Goal: Information Seeking & Learning: Learn about a topic

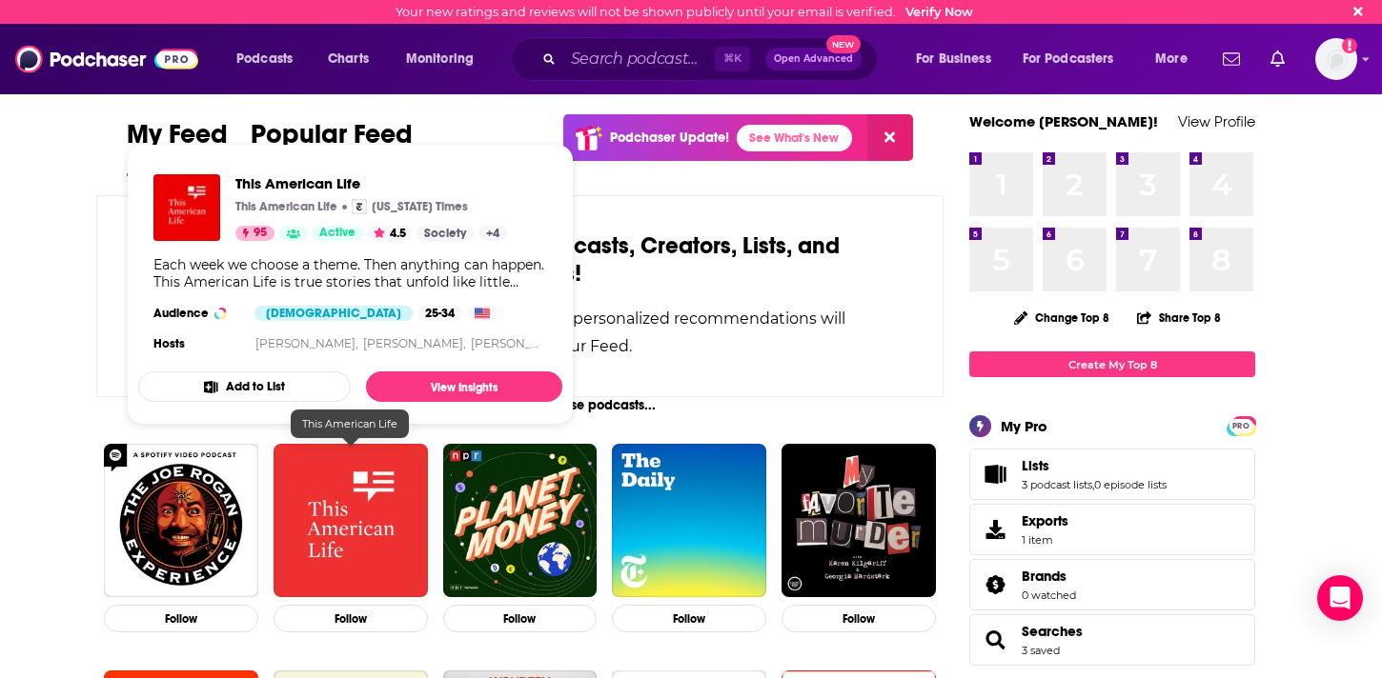
click at [380, 544] on img "This American Life" at bounding box center [350, 521] width 154 height 154
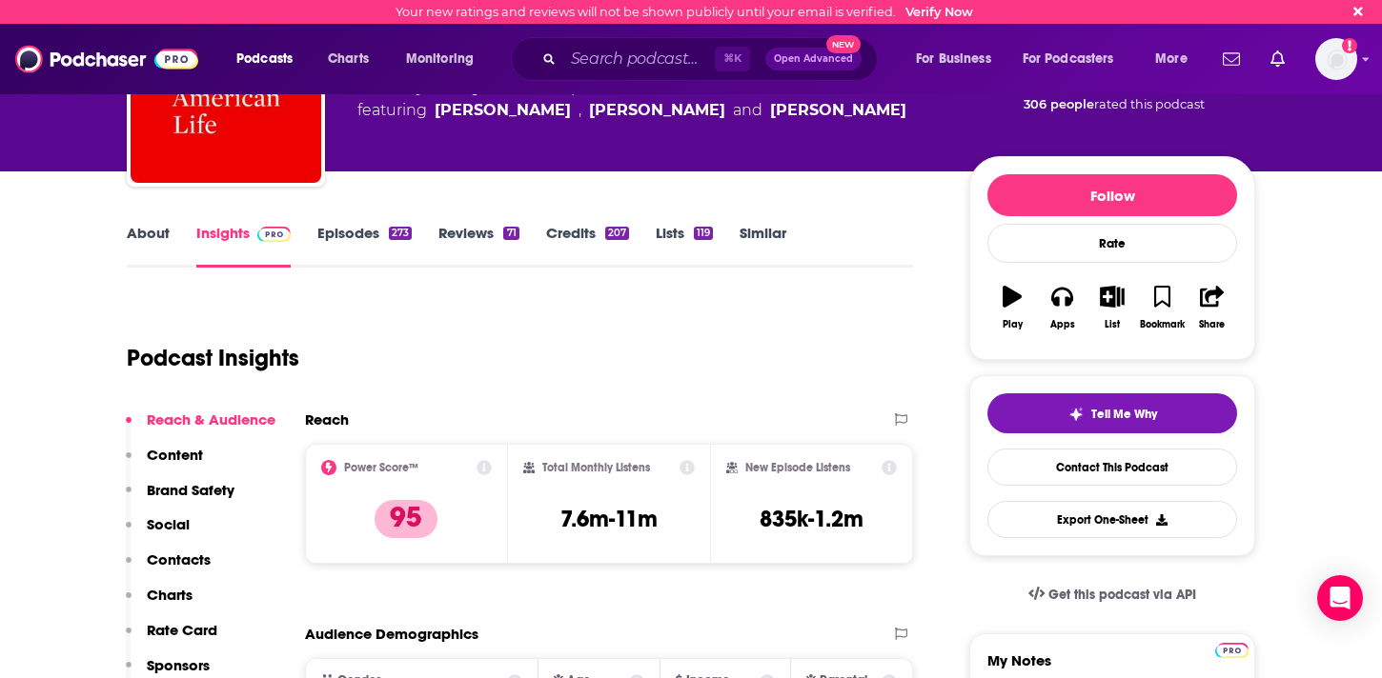
scroll to position [135, 0]
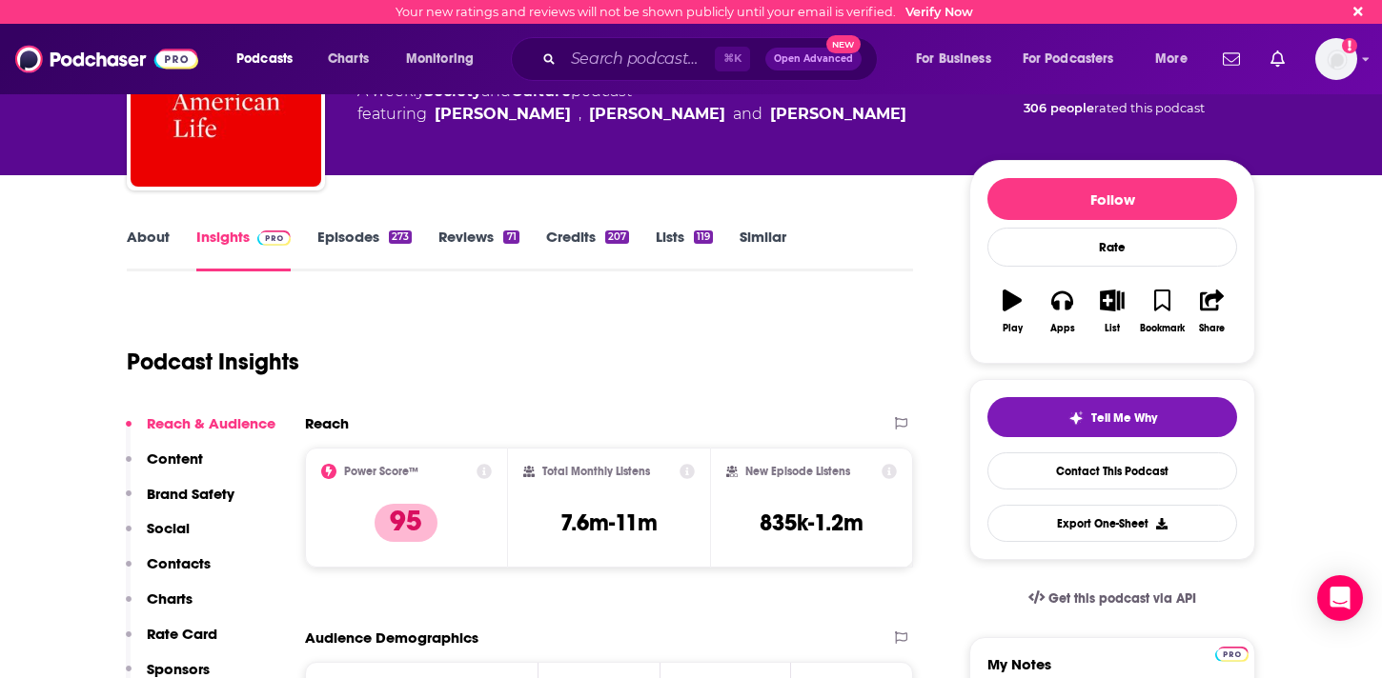
click at [143, 249] on link "About" at bounding box center [148, 250] width 43 height 44
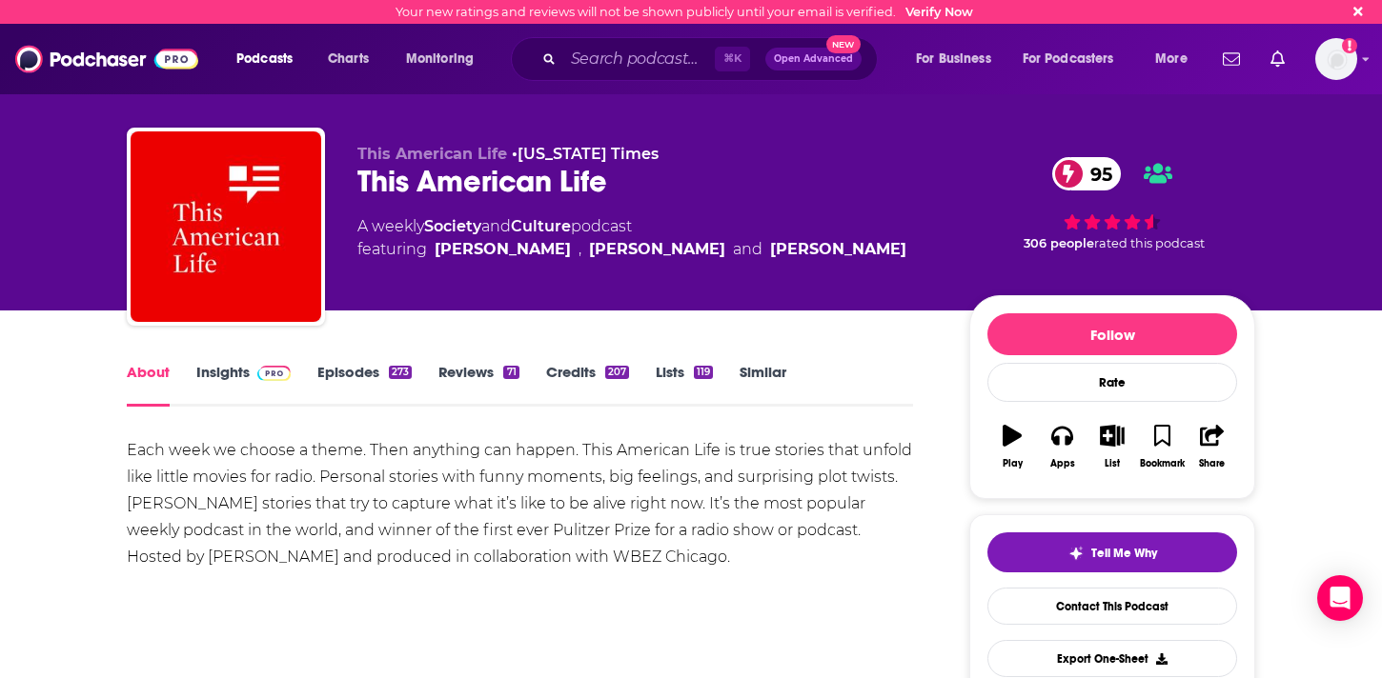
click at [224, 383] on link "Insights" at bounding box center [243, 385] width 94 height 44
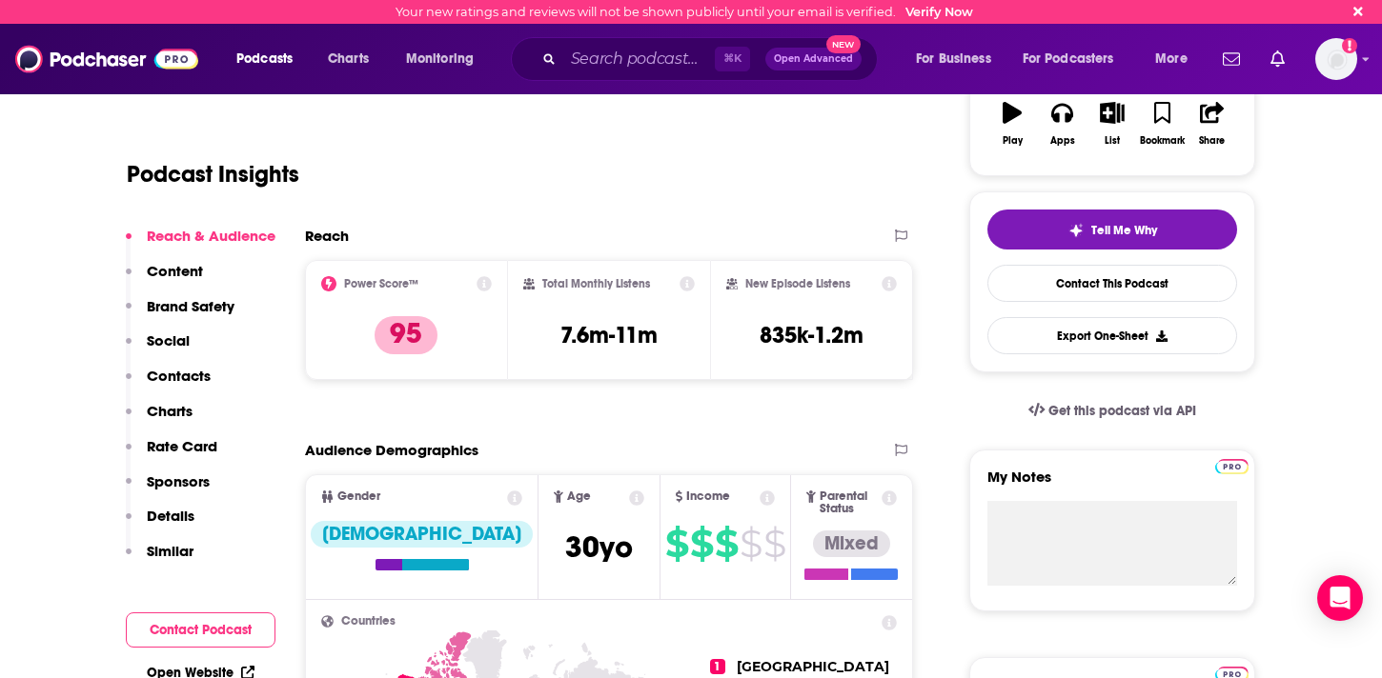
scroll to position [326, 0]
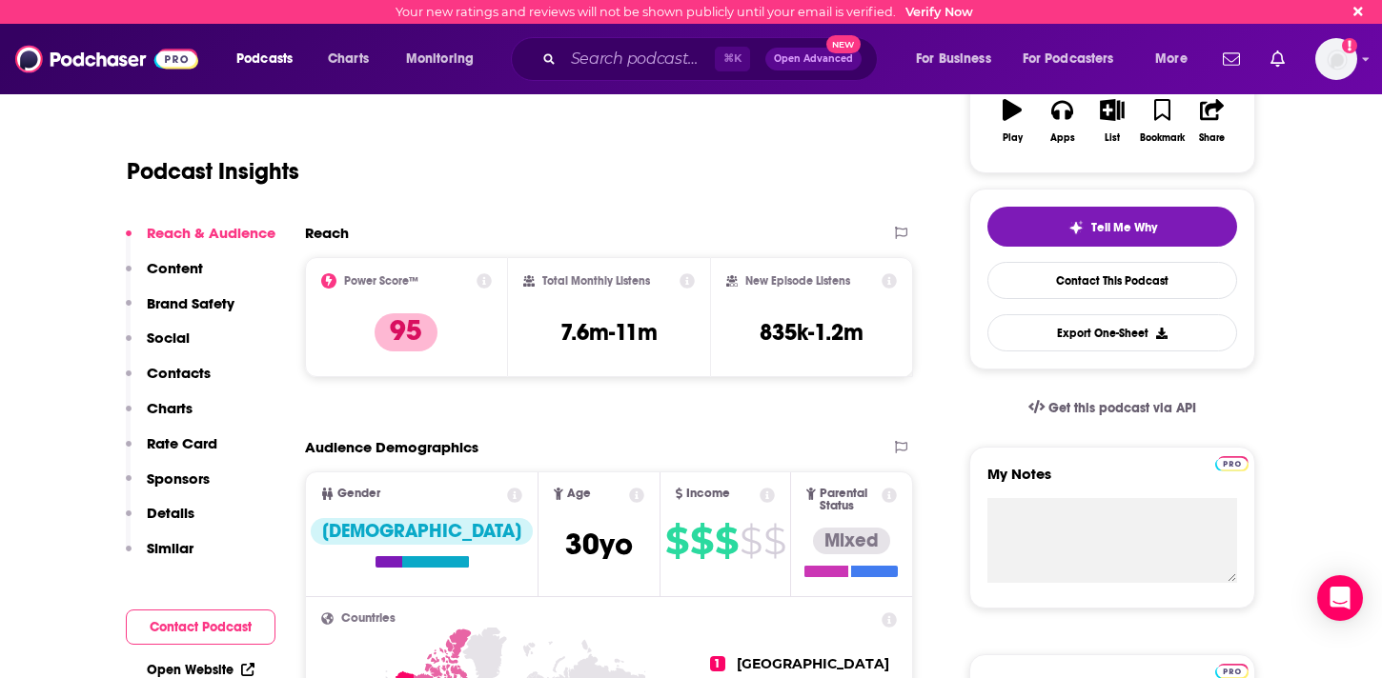
click at [481, 282] on icon at bounding box center [483, 280] width 15 height 15
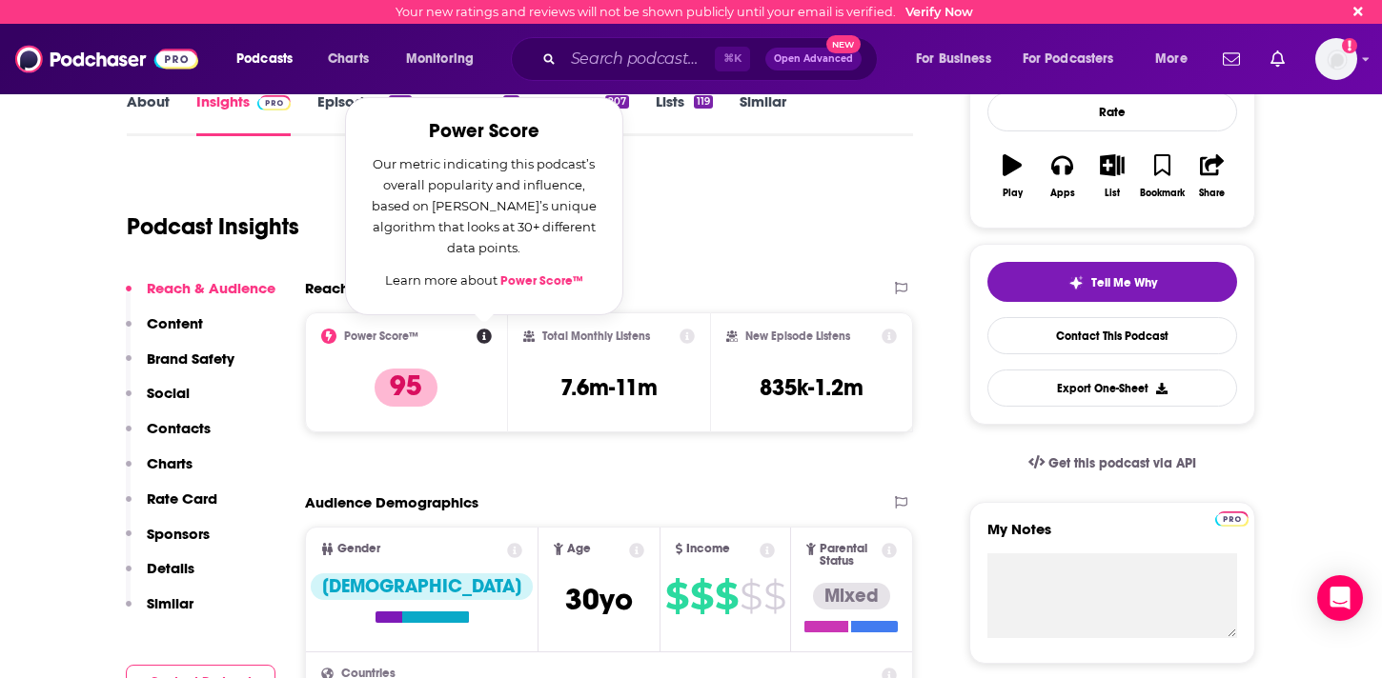
scroll to position [267, 0]
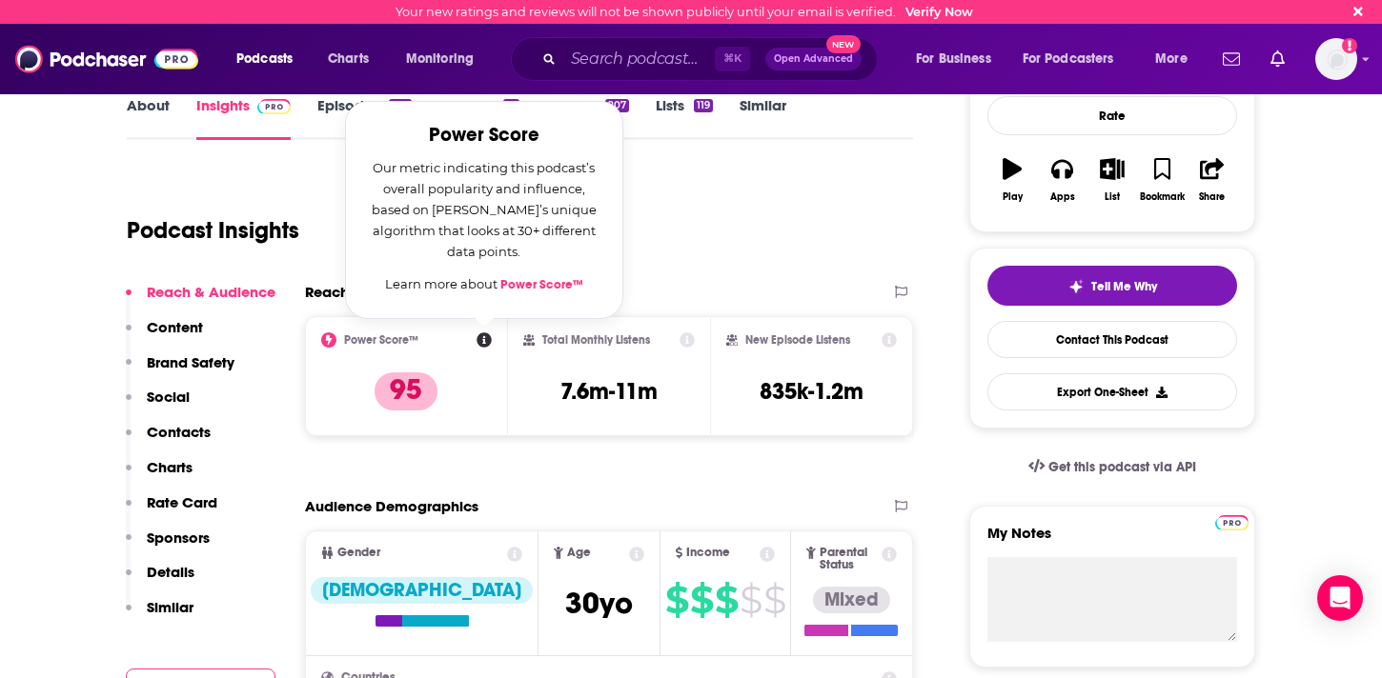
click at [805, 296] on div "Reach" at bounding box center [589, 292] width 569 height 18
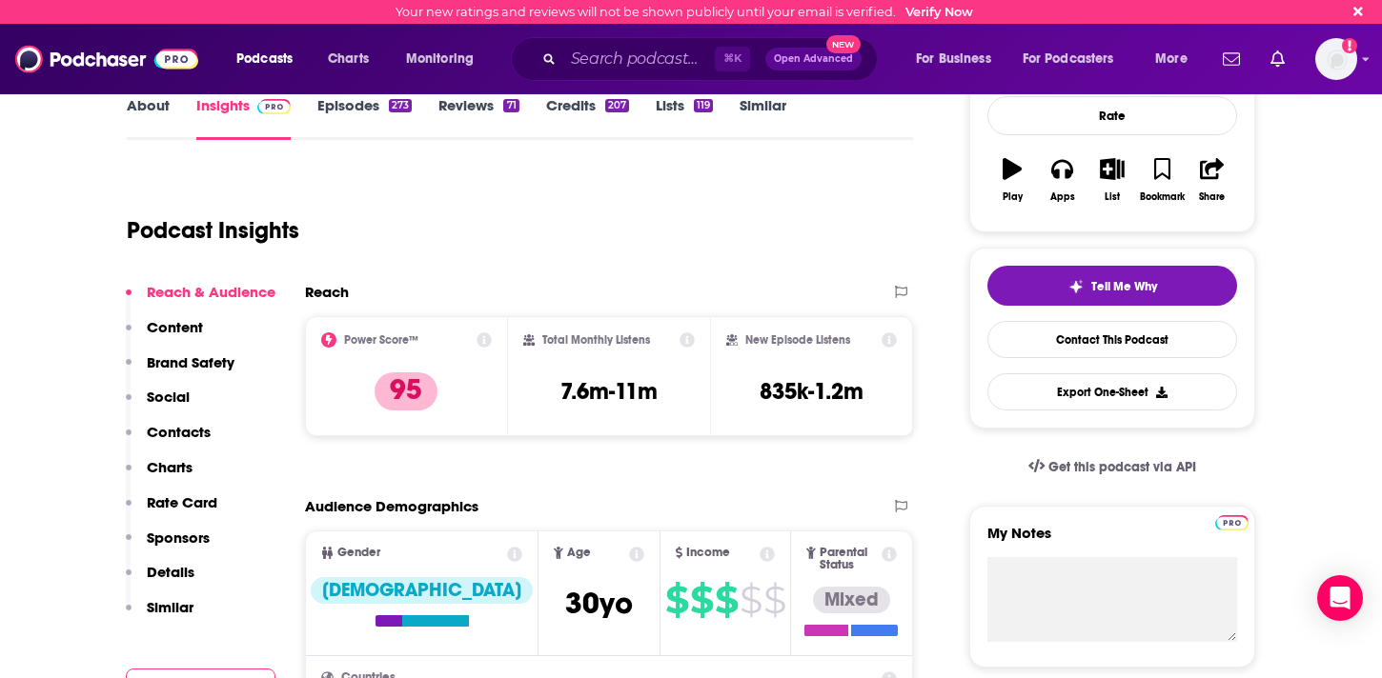
click at [685, 337] on icon at bounding box center [686, 340] width 15 height 15
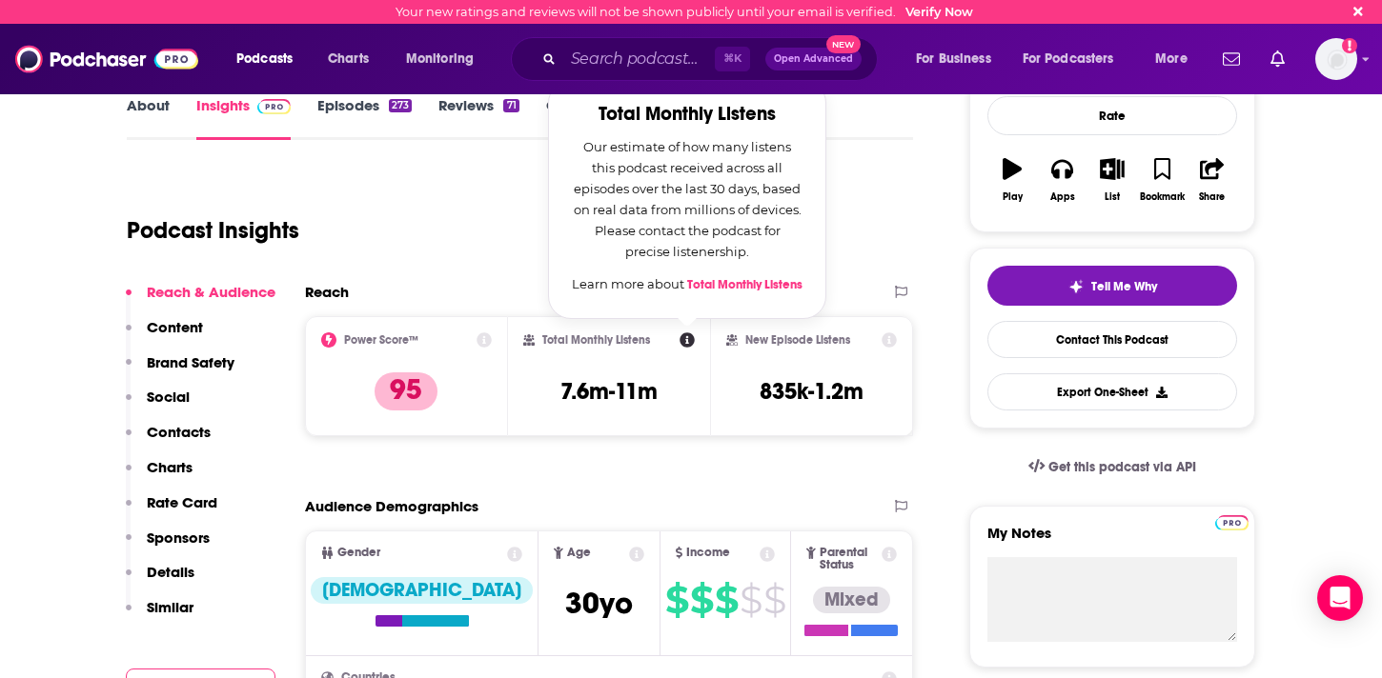
click at [685, 337] on icon at bounding box center [686, 340] width 15 height 15
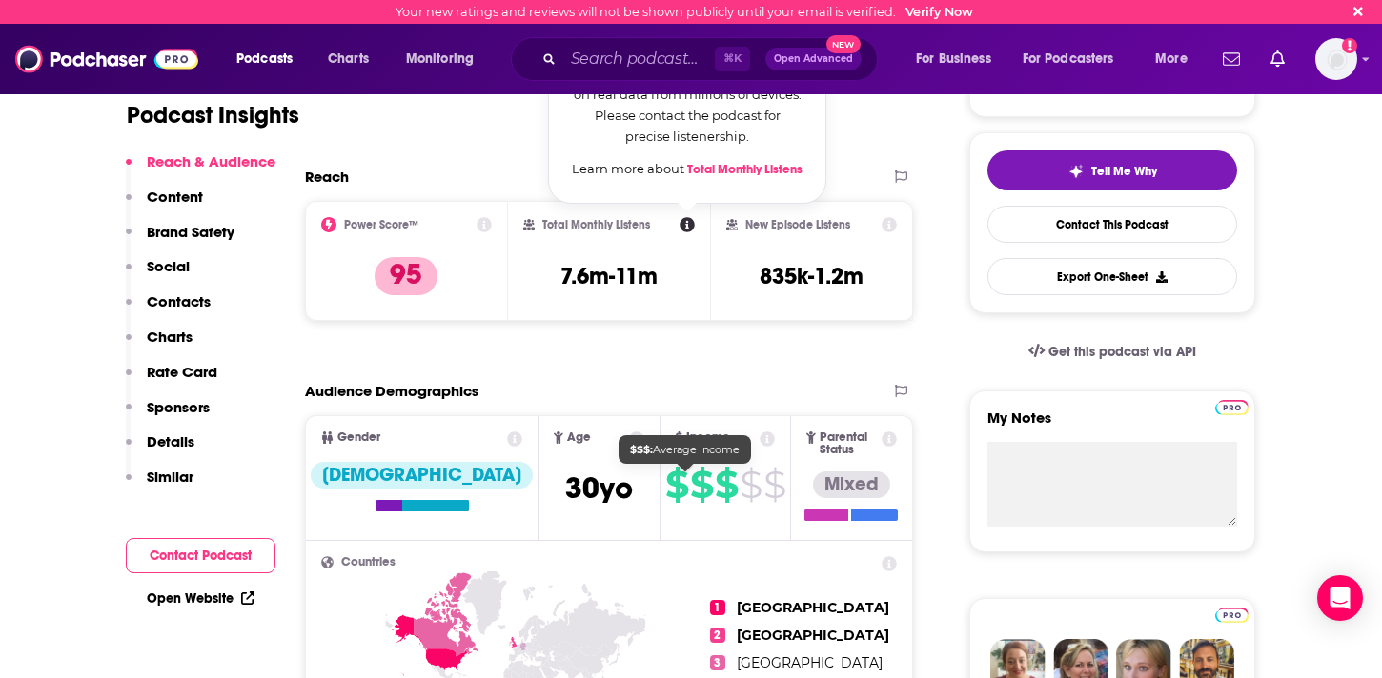
scroll to position [381, 0]
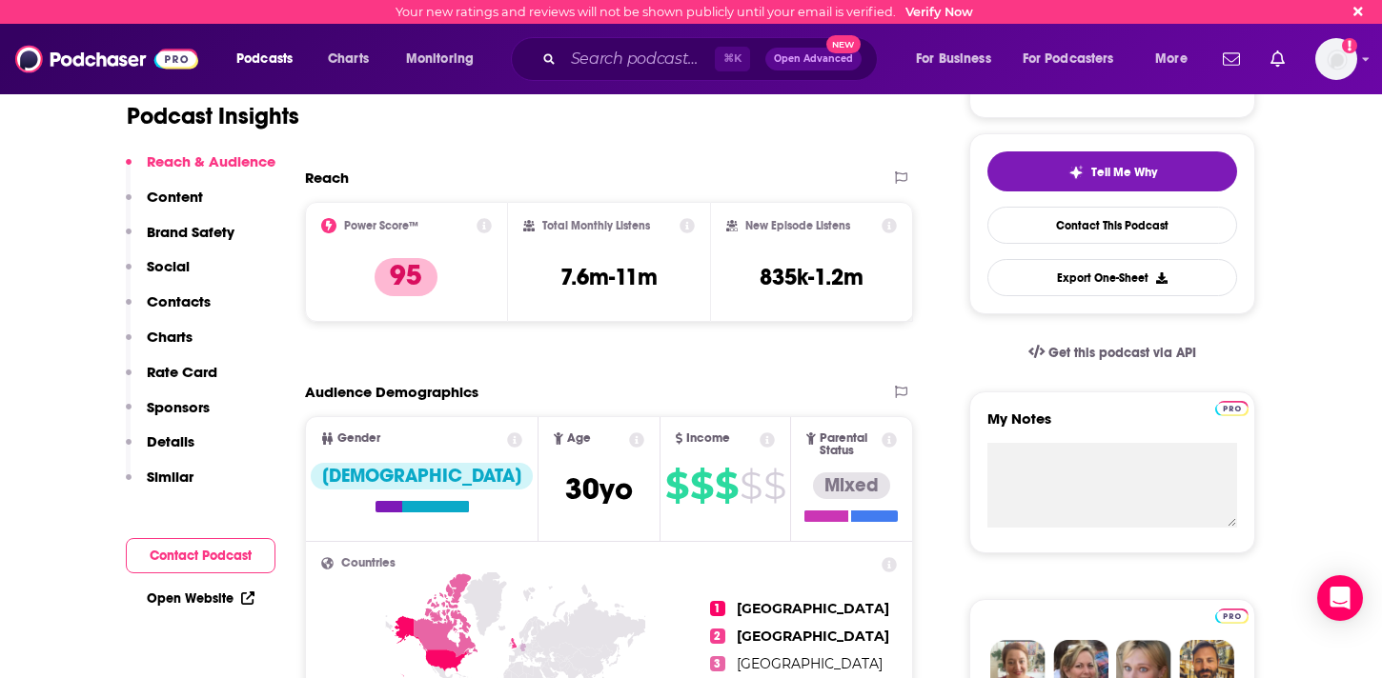
click at [576, 330] on div "Reach Power Score™ 95 Total Monthly Listens 7.6m-11m New Episode Listens 835k-1…" at bounding box center [609, 253] width 608 height 169
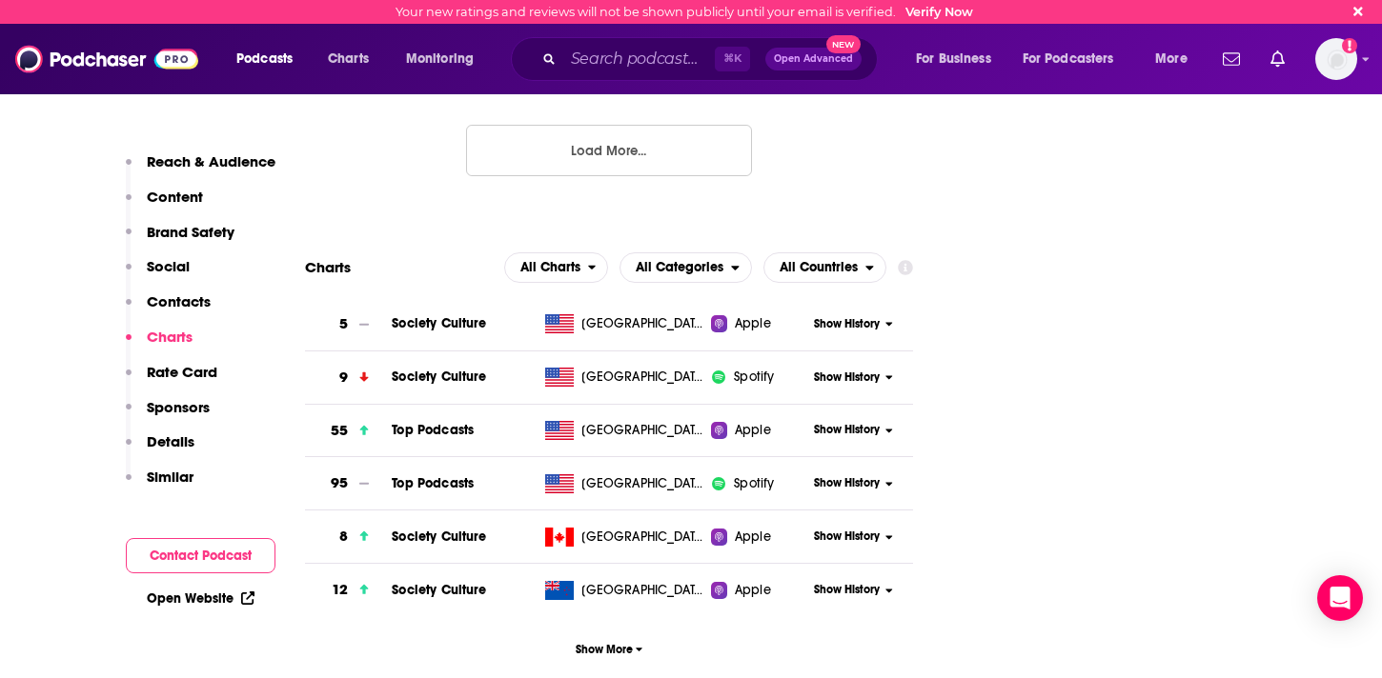
scroll to position [3078, 0]
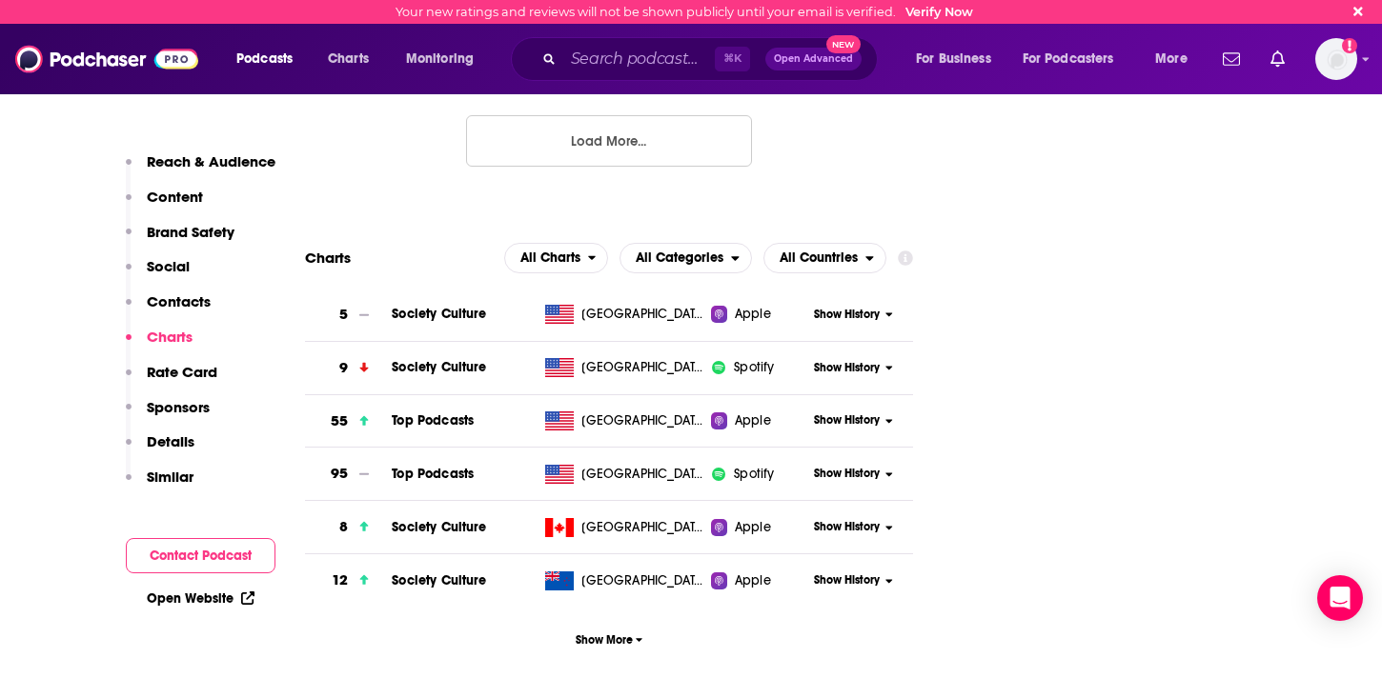
click at [885, 309] on icon at bounding box center [889, 314] width 8 height 11
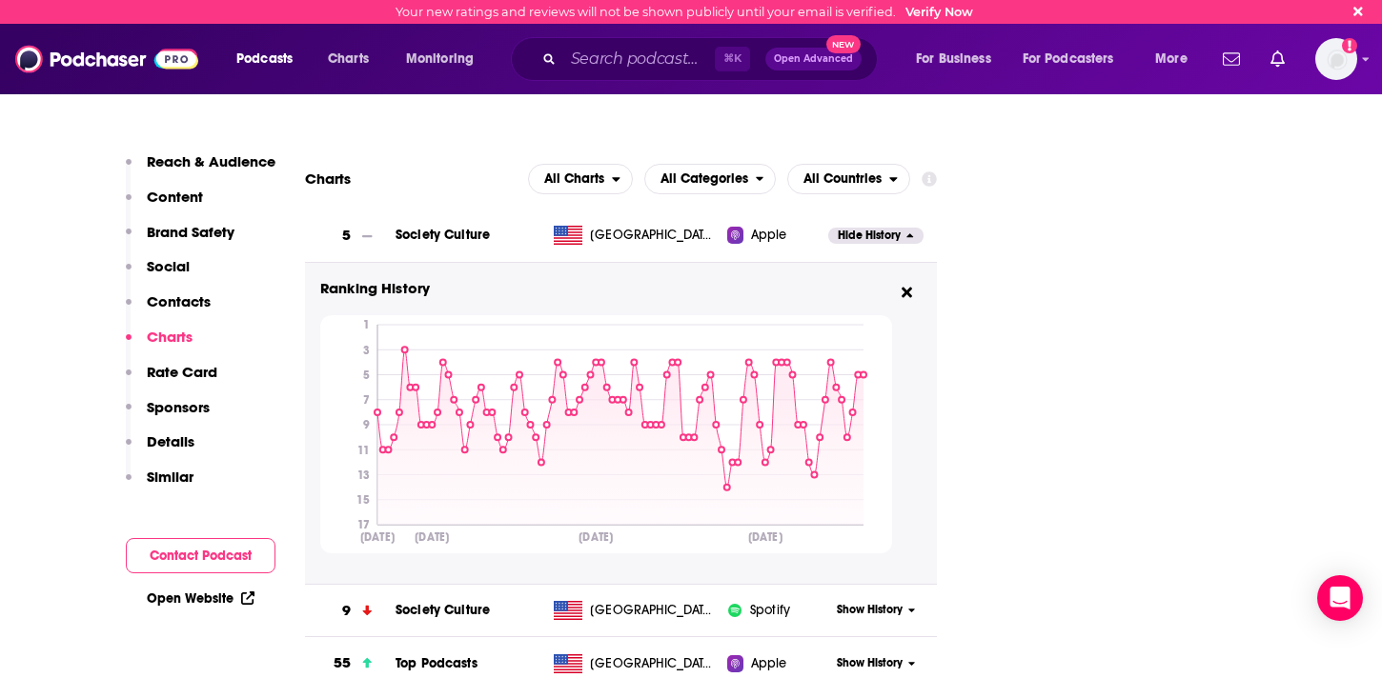
scroll to position [3174, 0]
click at [902, 277] on button at bounding box center [907, 292] width 30 height 31
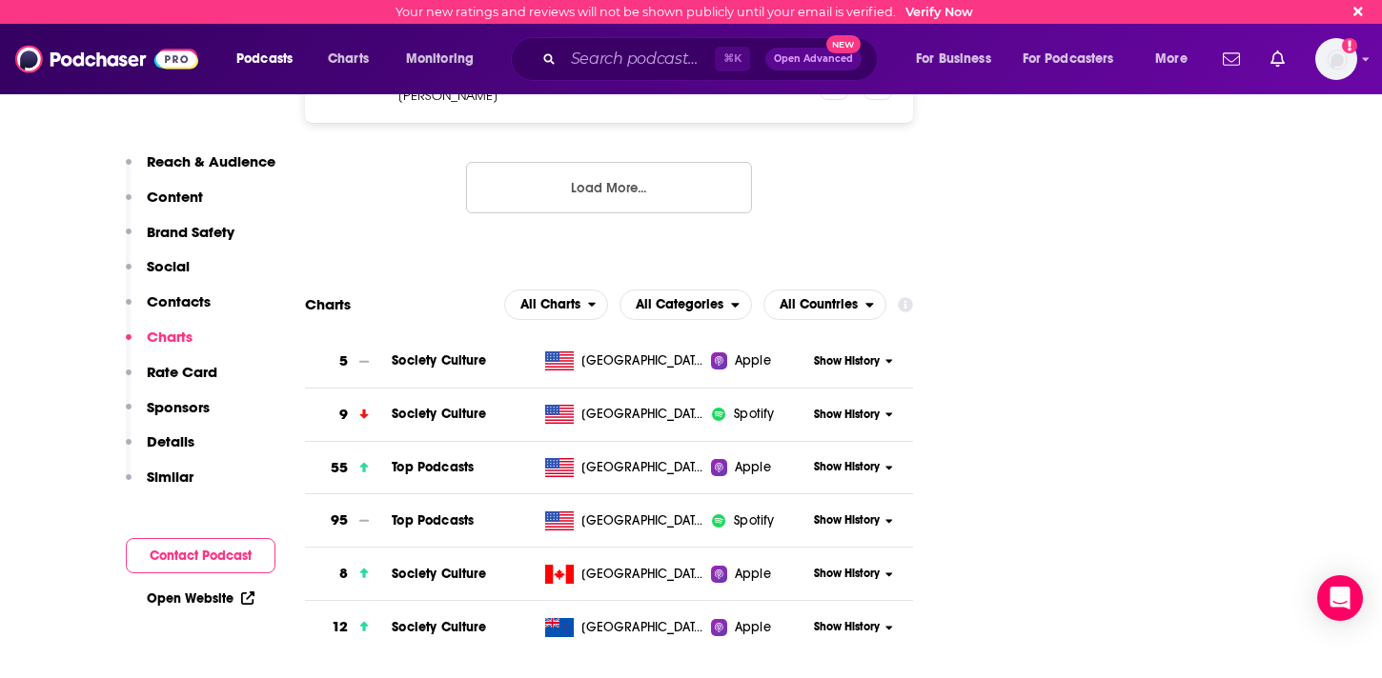
scroll to position [2996, 0]
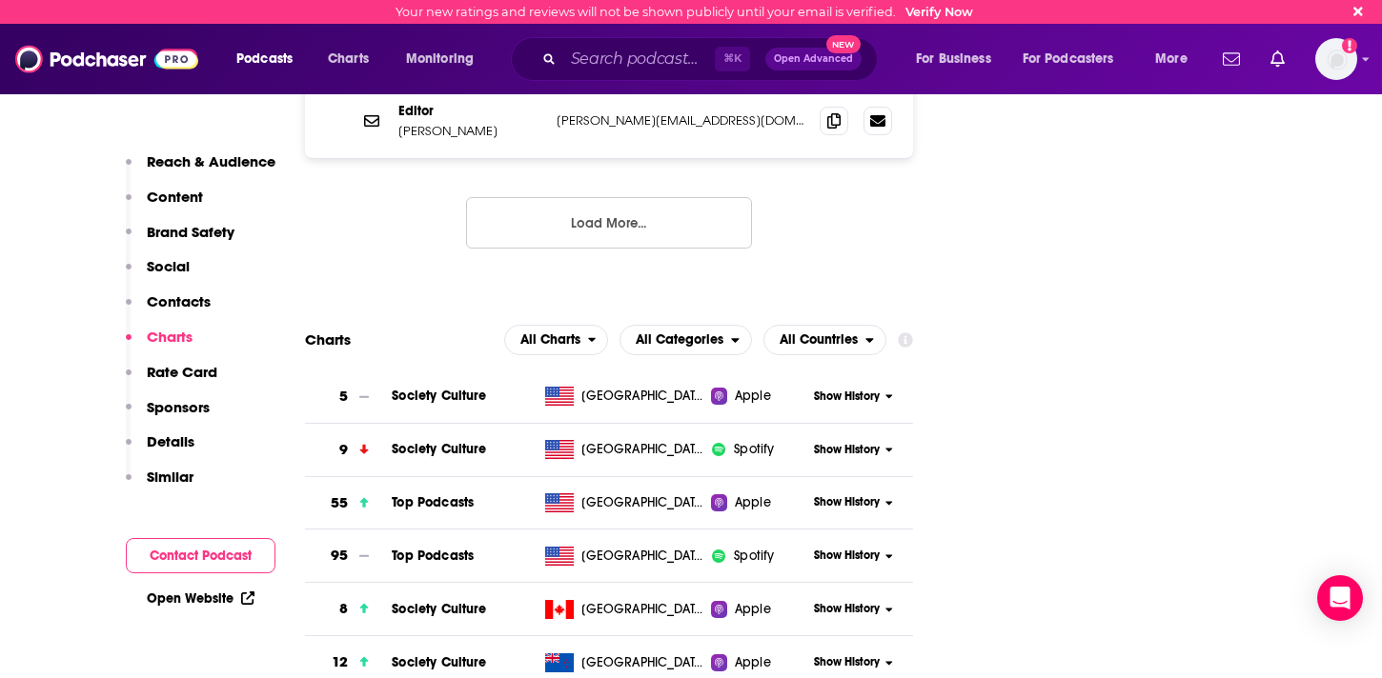
click at [880, 389] on button "Show History" at bounding box center [853, 397] width 91 height 16
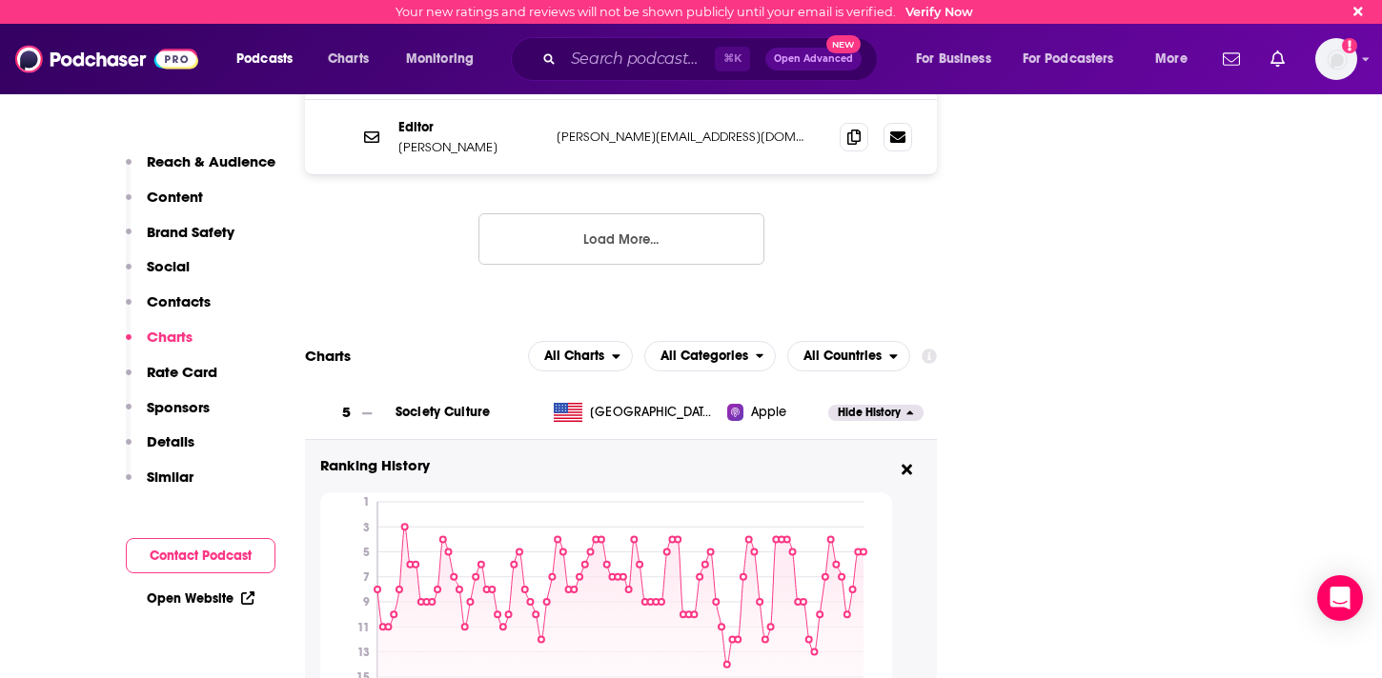
click at [880, 390] on div "Hide History" at bounding box center [882, 413] width 109 height 47
click at [880, 405] on span "Hide History" at bounding box center [869, 413] width 63 height 16
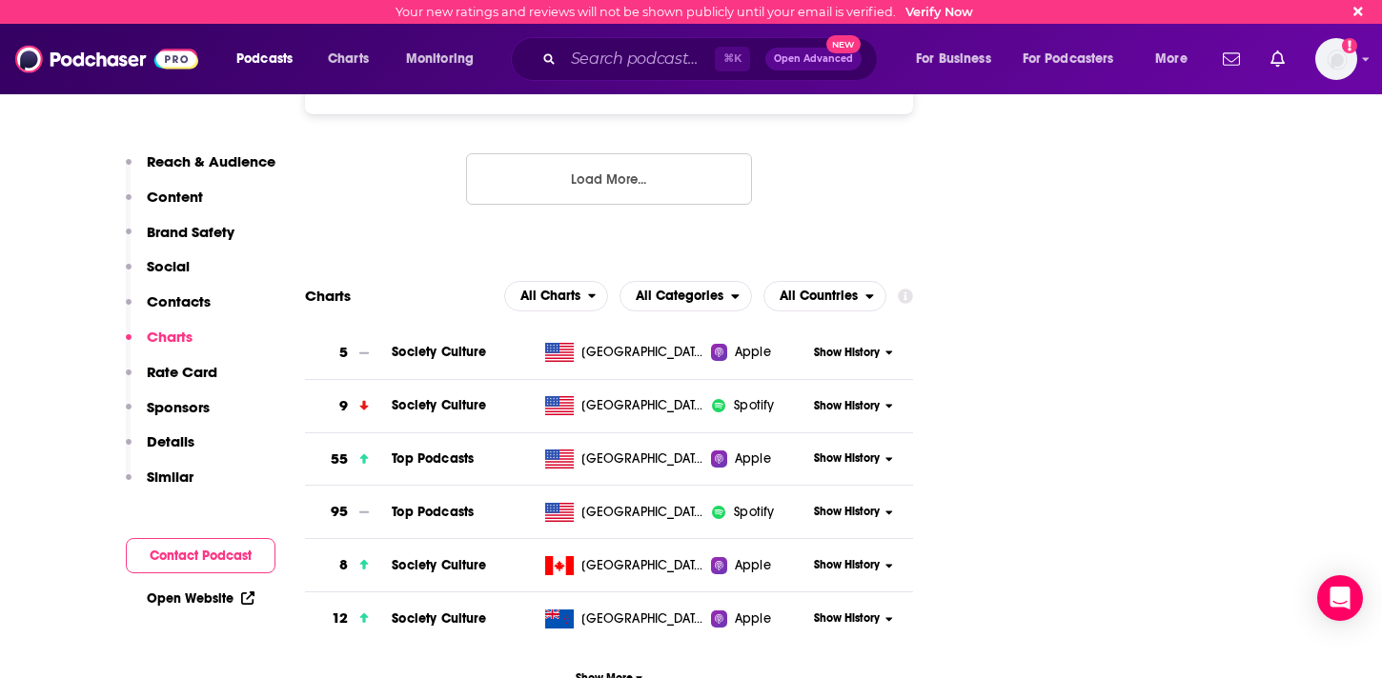
scroll to position [3041, 0]
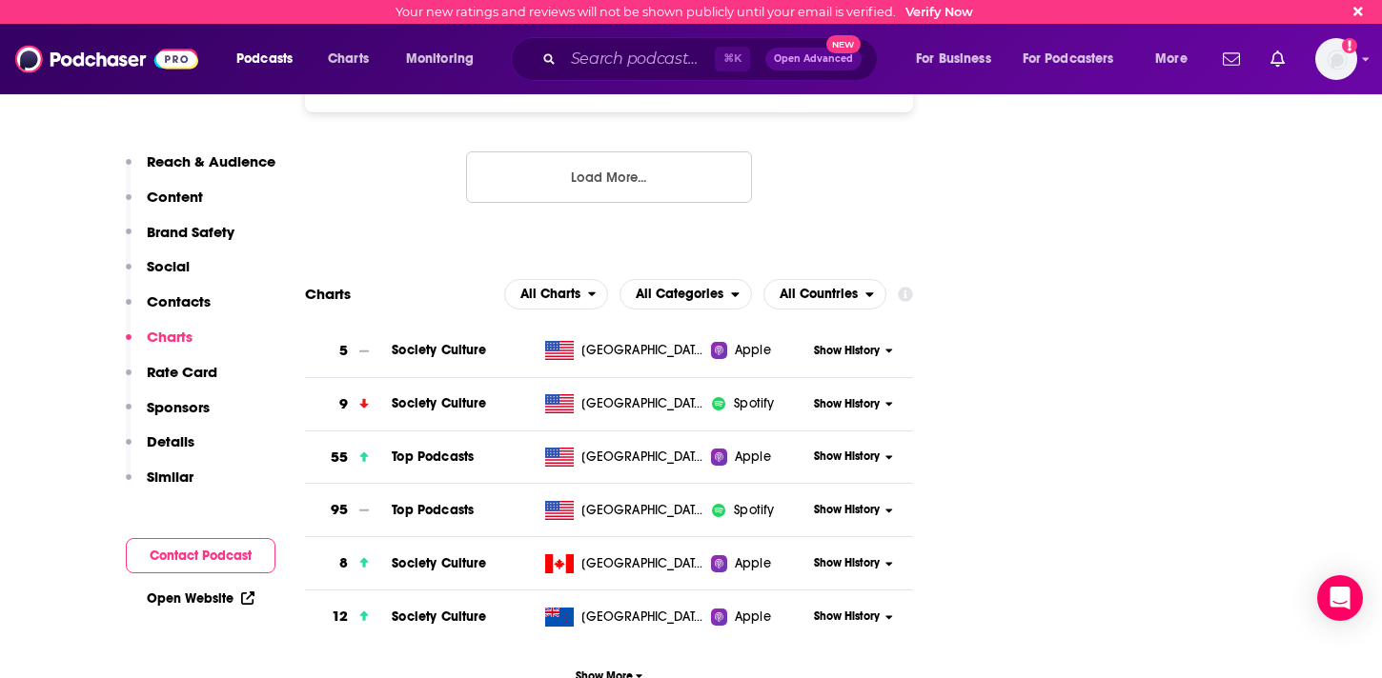
click at [867, 449] on span "Show History" at bounding box center [847, 457] width 66 height 16
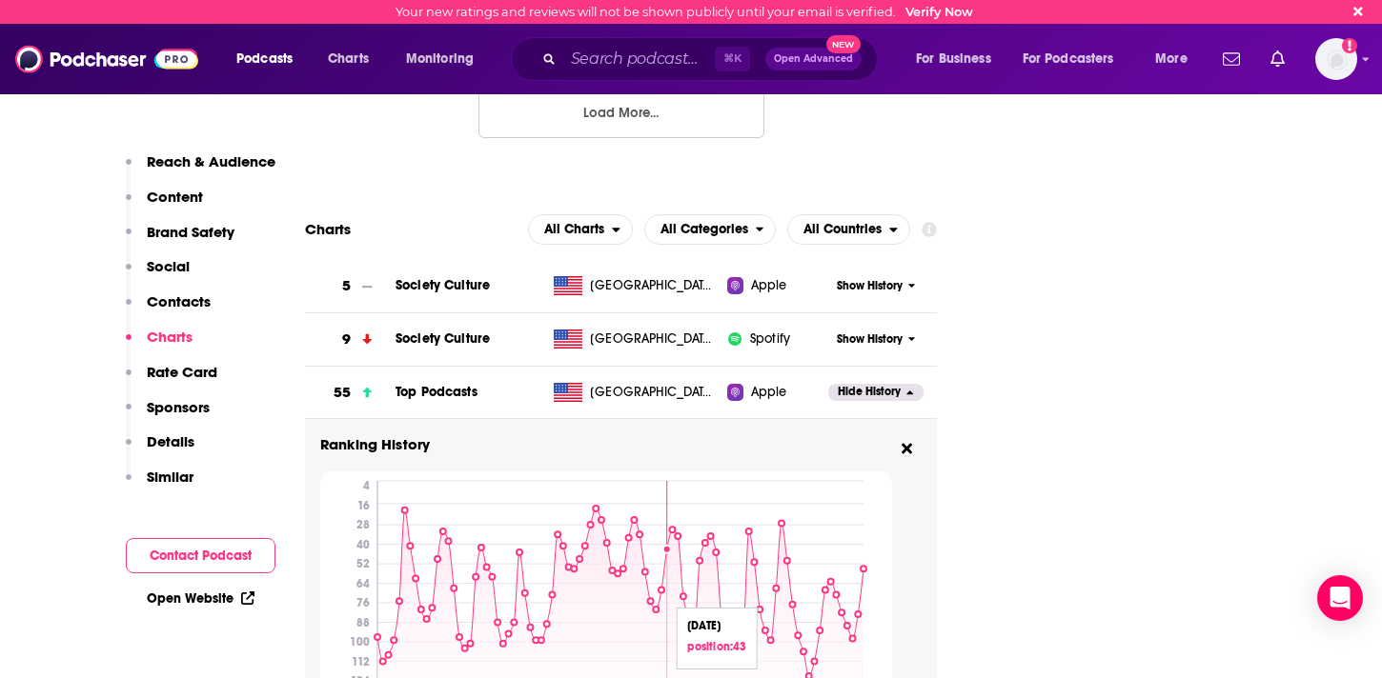
scroll to position [3216, 0]
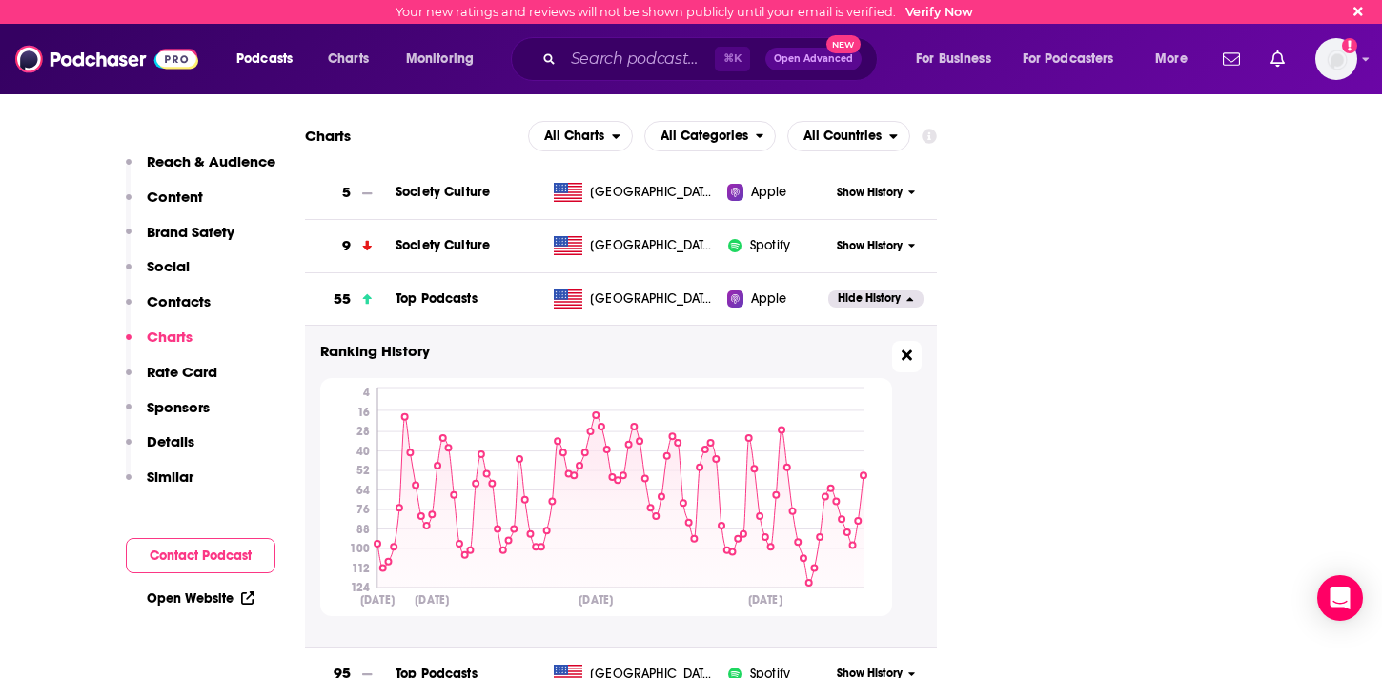
click at [915, 341] on button at bounding box center [907, 356] width 30 height 31
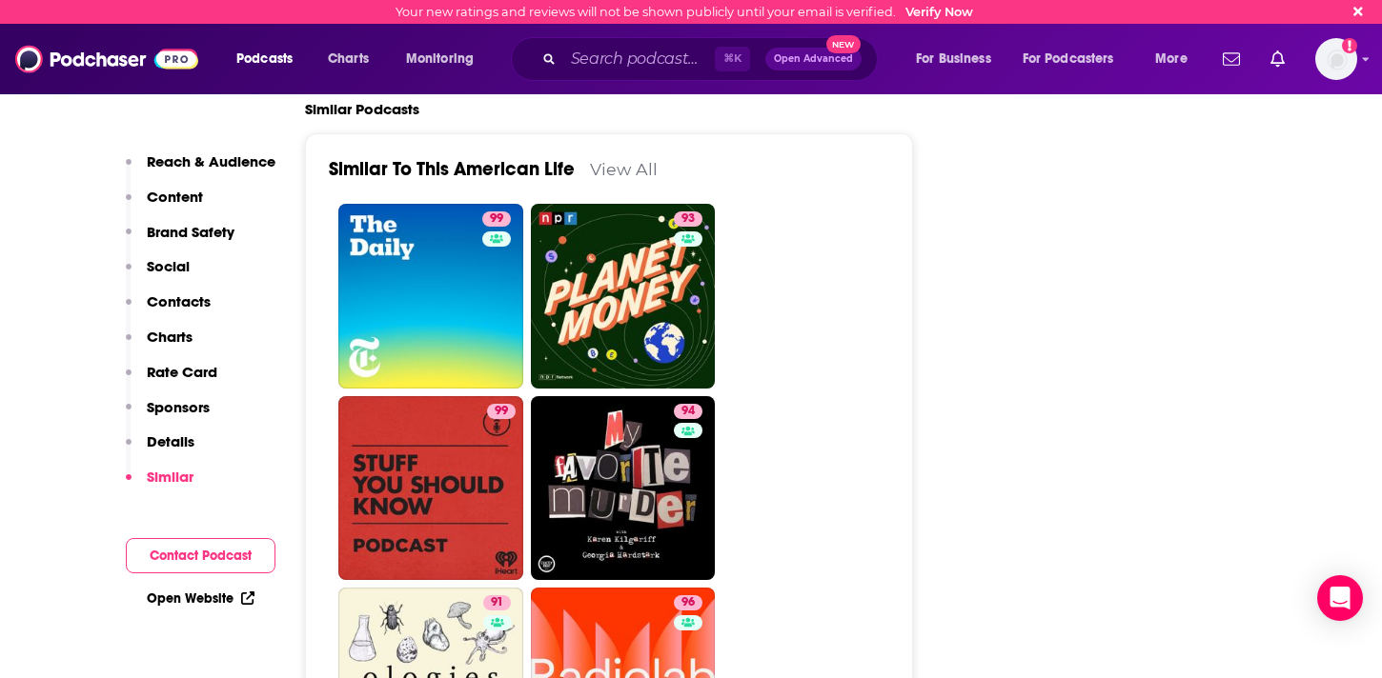
scroll to position [5130, 0]
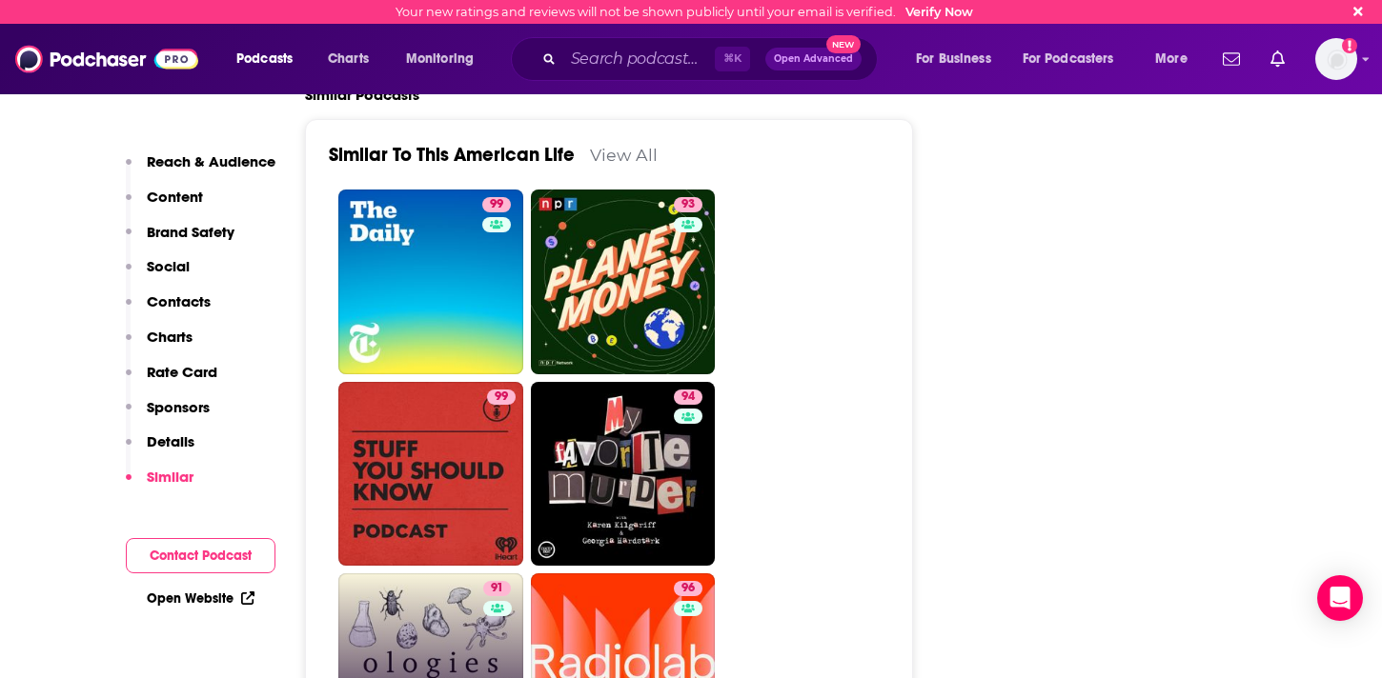
click at [463, 574] on link "91 Ologies with [PERSON_NAME]" at bounding box center [430, 666] width 185 height 185
type input "[URL][DOMAIN_NAME][PERSON_NAME]"
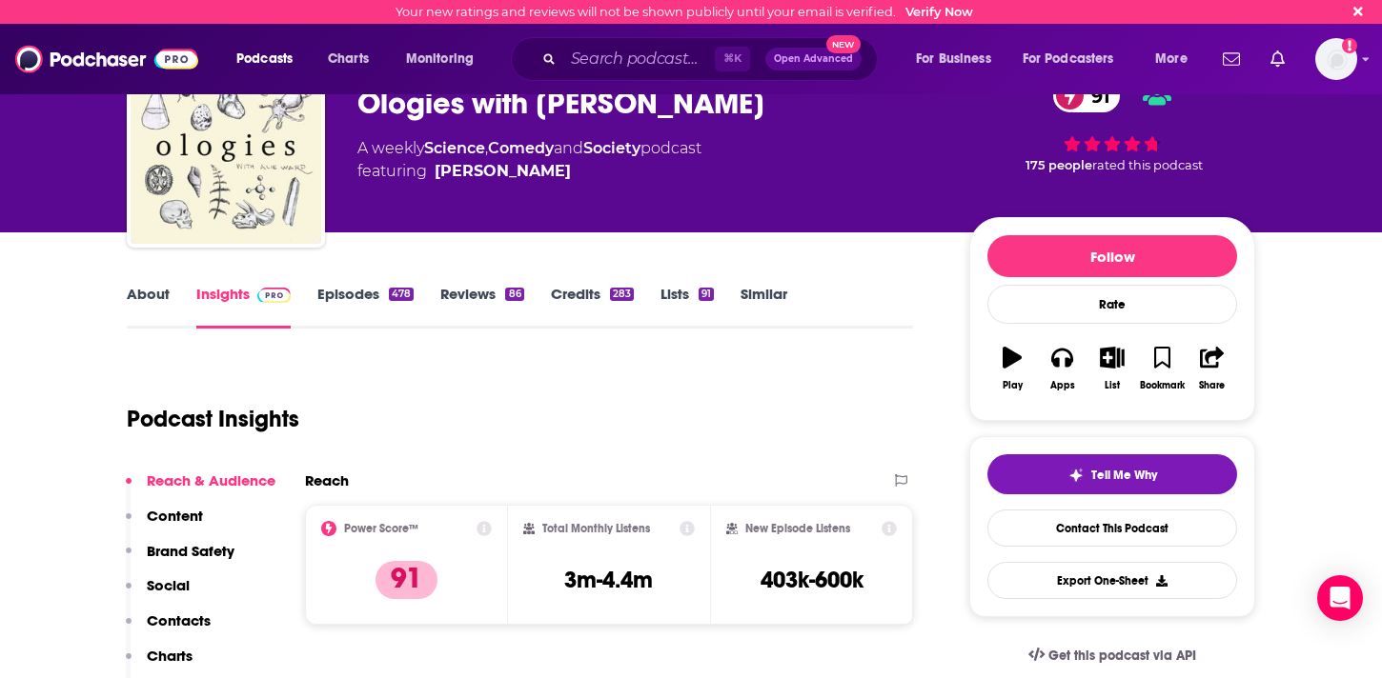
scroll to position [111, 0]
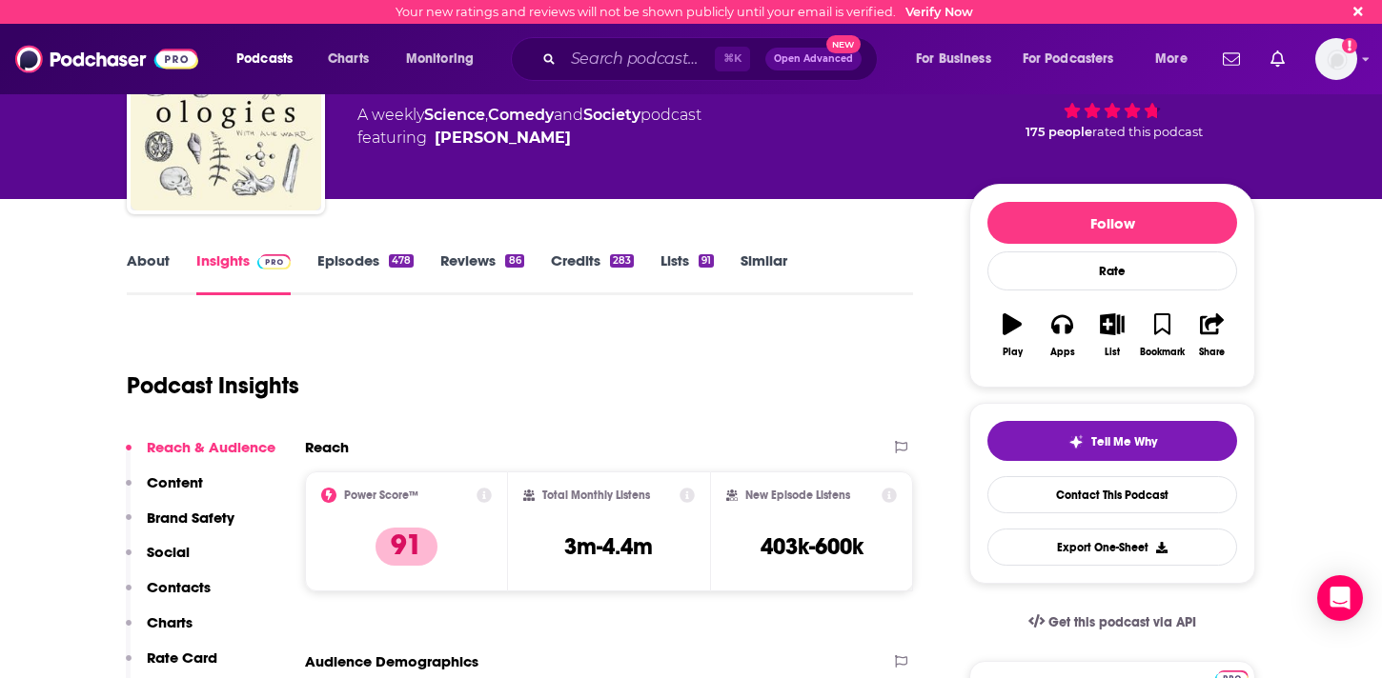
click at [151, 269] on link "About" at bounding box center [148, 274] width 43 height 44
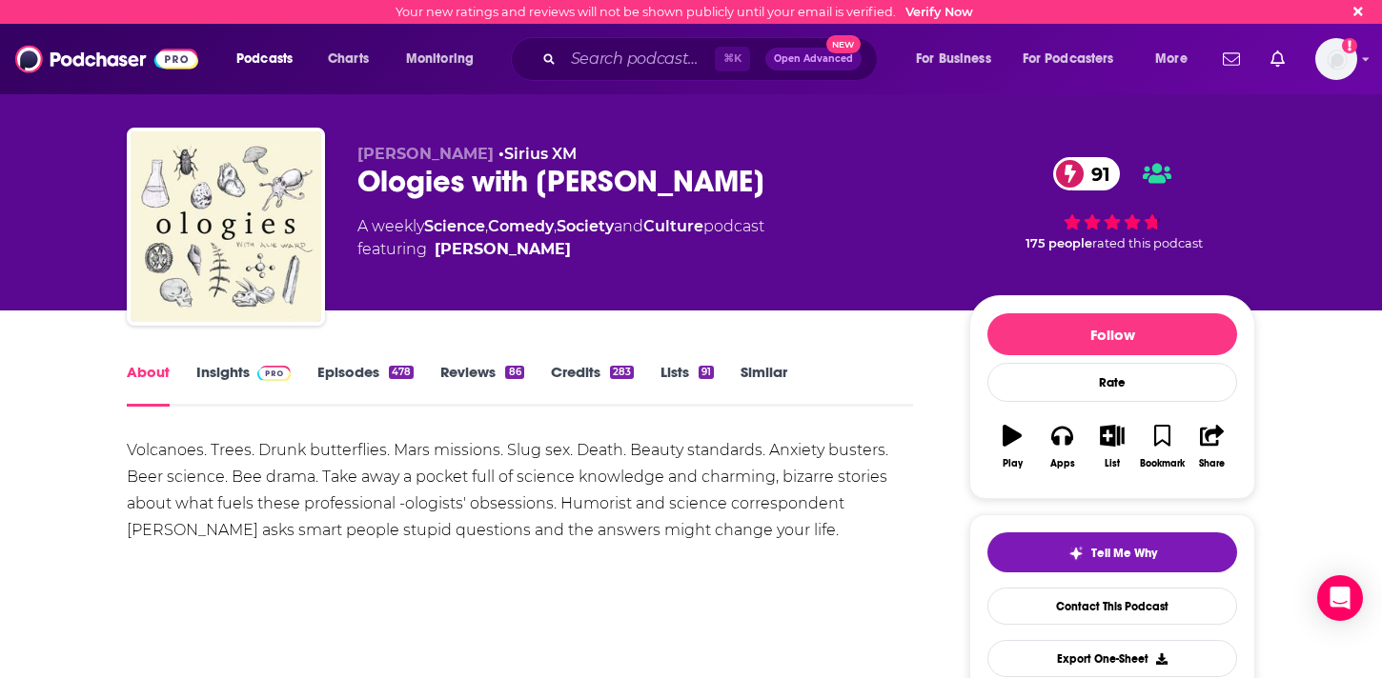
click at [383, 373] on link "Episodes 478" at bounding box center [365, 385] width 96 height 44
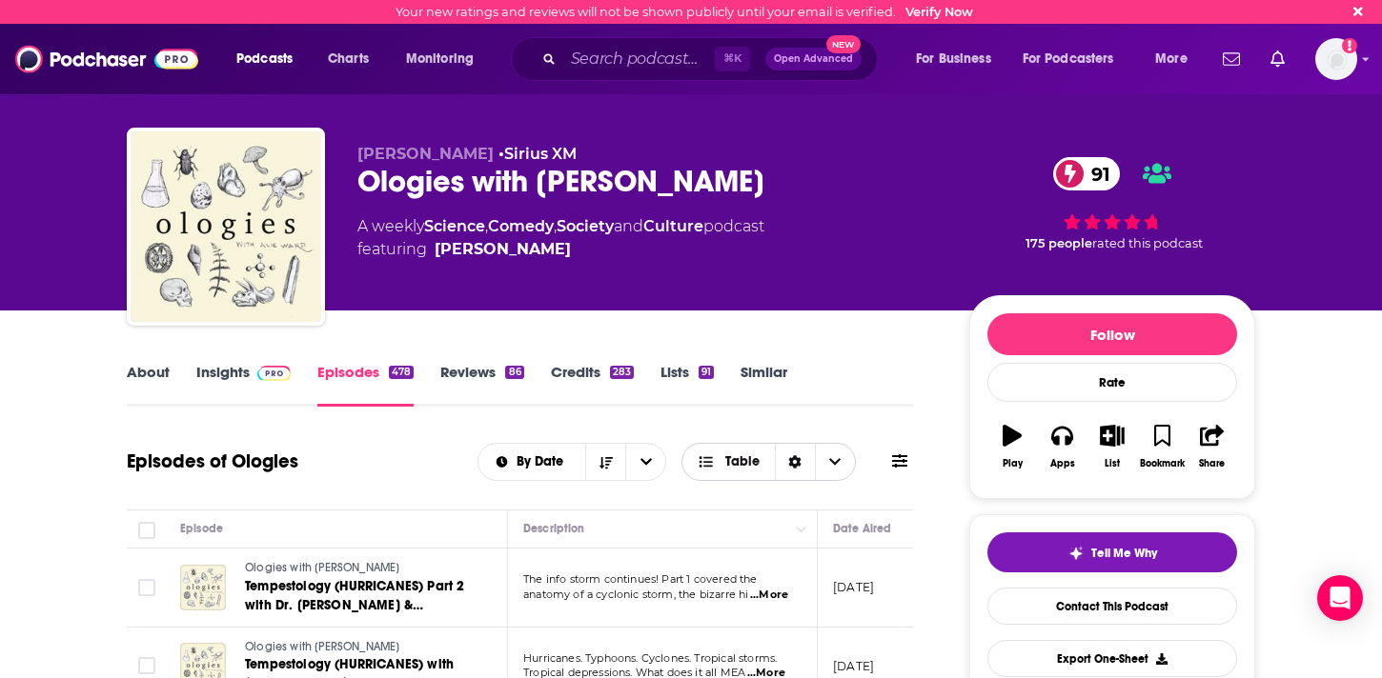
click at [832, 466] on icon "Choose View" at bounding box center [834, 461] width 11 height 13
click at [894, 481] on div "Episodes of Ologies By Date Table Card Table" at bounding box center [520, 462] width 786 height 50
click at [898, 461] on icon at bounding box center [899, 460] width 15 height 13
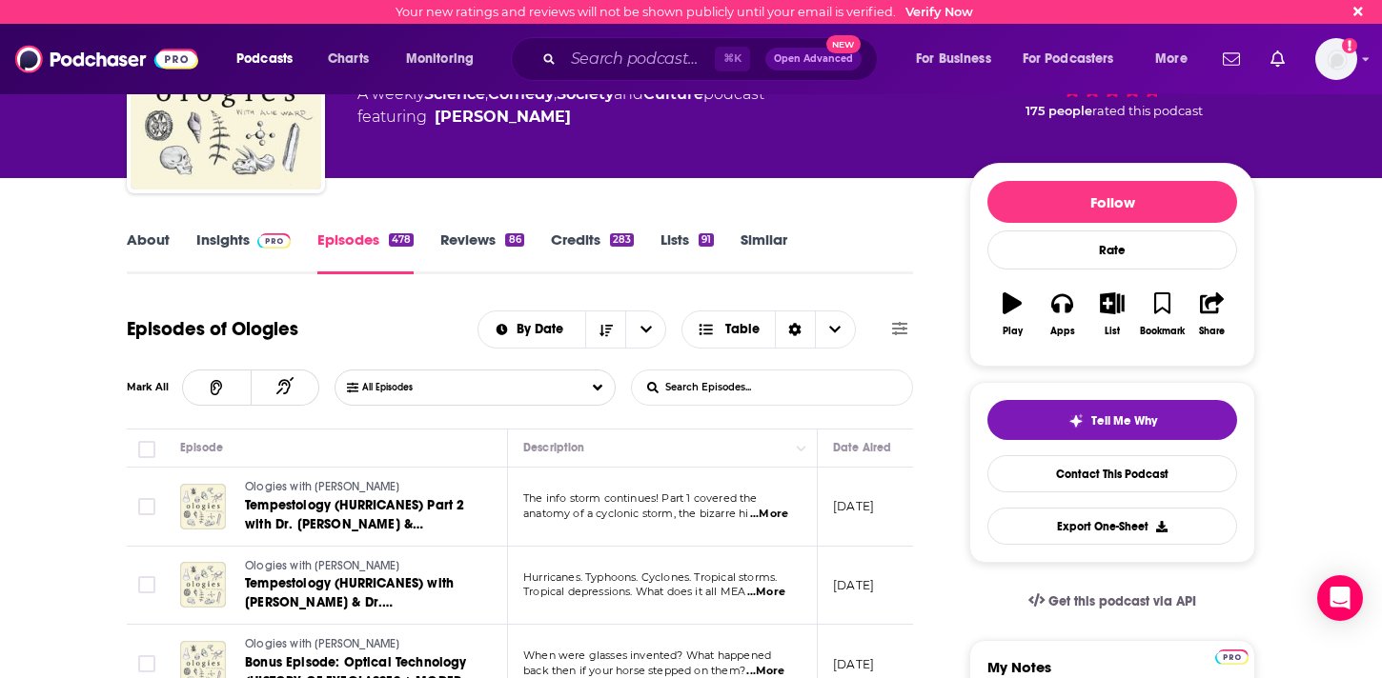
scroll to position [138, 0]
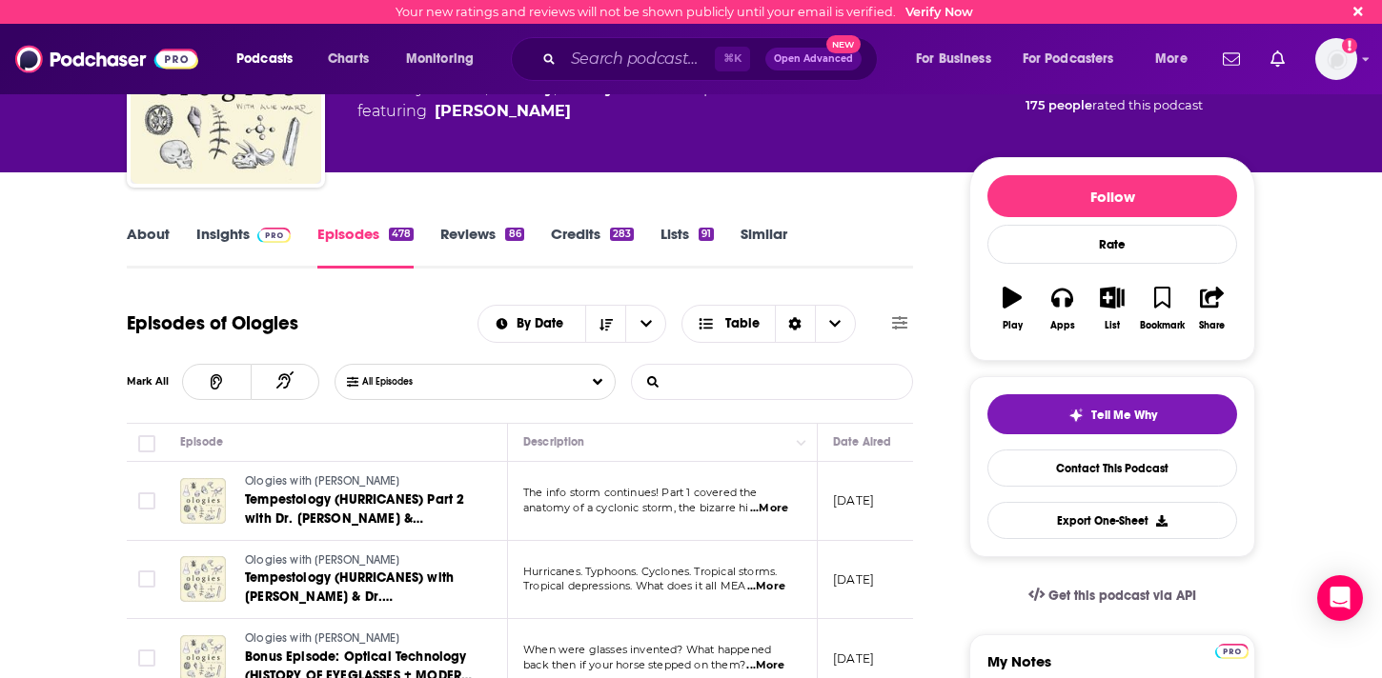
click at [692, 380] on input "List Search Input" at bounding box center [731, 382] width 199 height 34
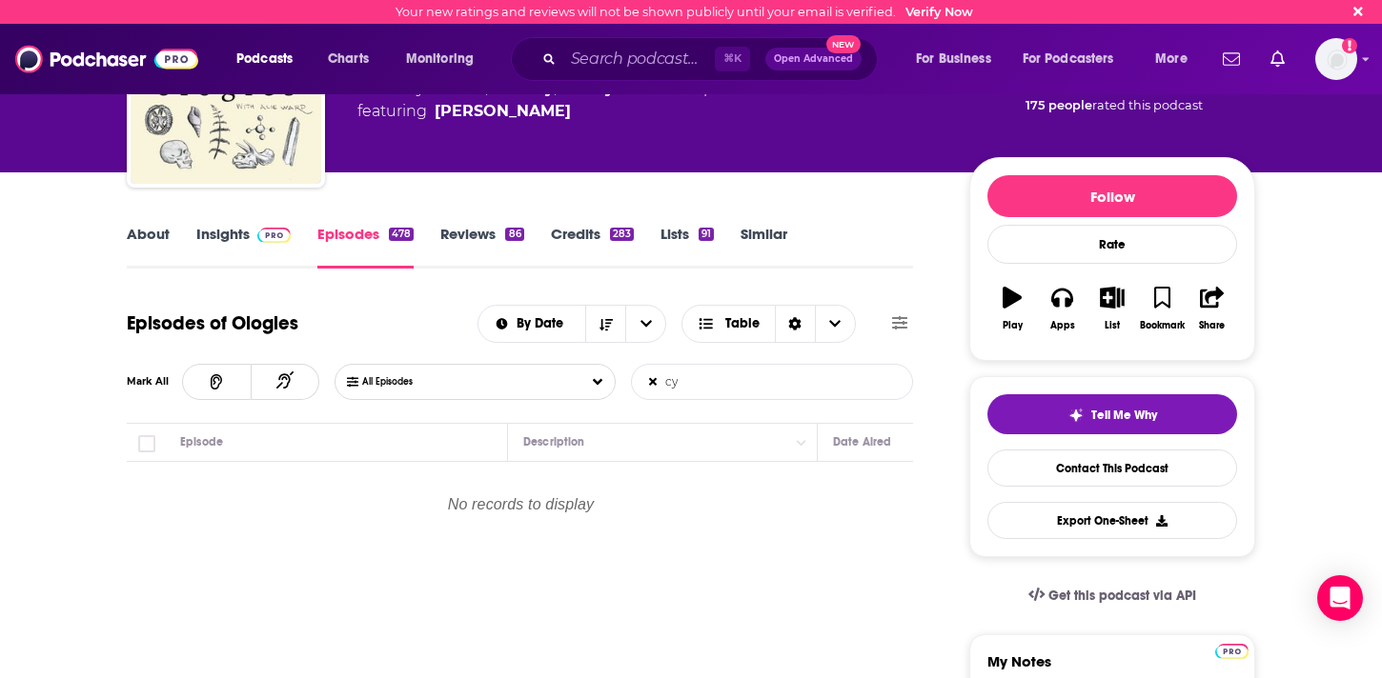
type input "c"
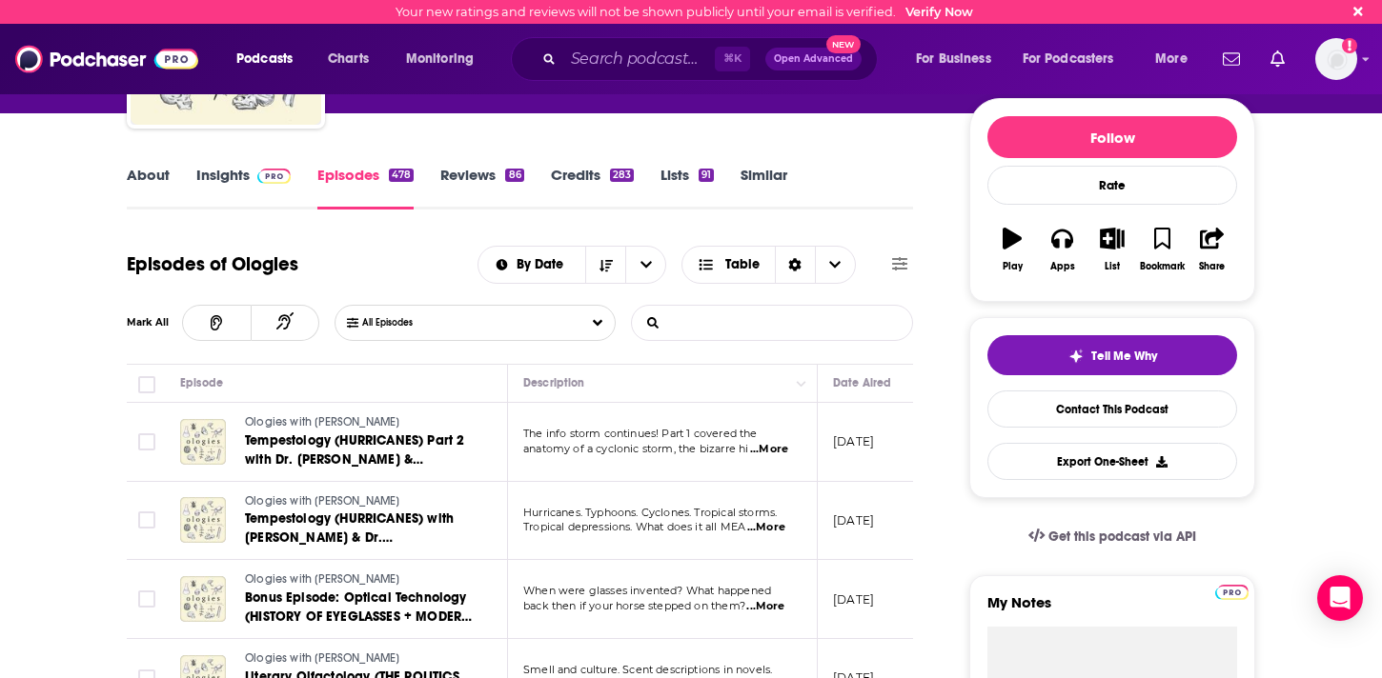
scroll to position [196, 0]
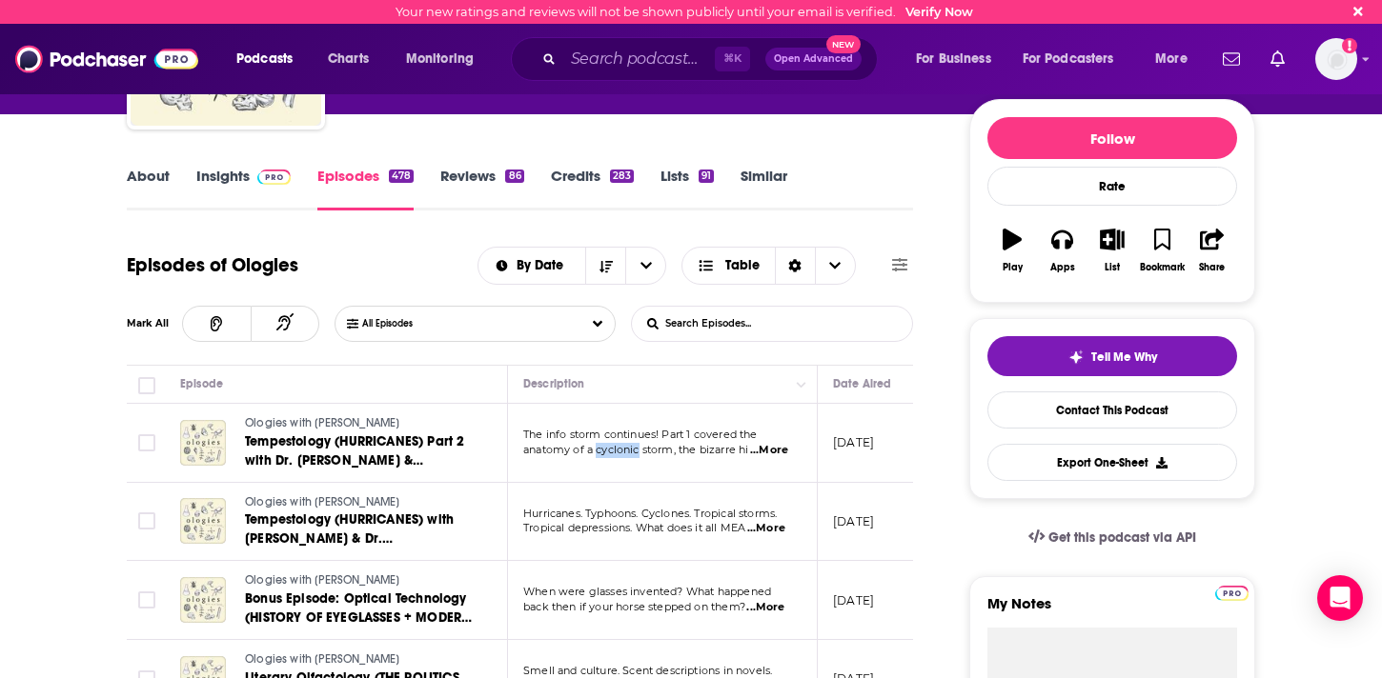
drag, startPoint x: 596, startPoint y: 446, endPoint x: 638, endPoint y: 452, distance: 42.3
click at [638, 452] on span "anatomy of a cyclonic storm, the bizarre hi" at bounding box center [635, 449] width 225 height 13
copy span "cyclonic"
click at [714, 328] on input "List Search Input" at bounding box center [731, 324] width 199 height 34
paste input "cyclonic"
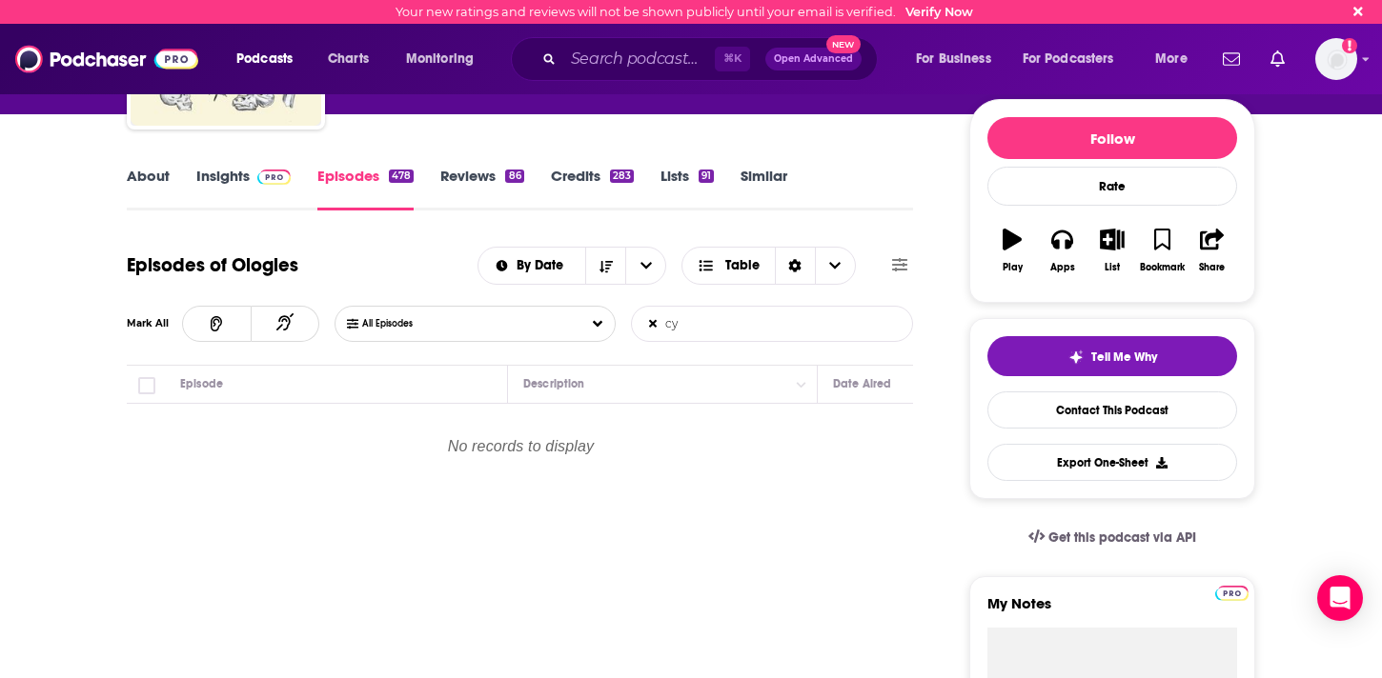
type input "c"
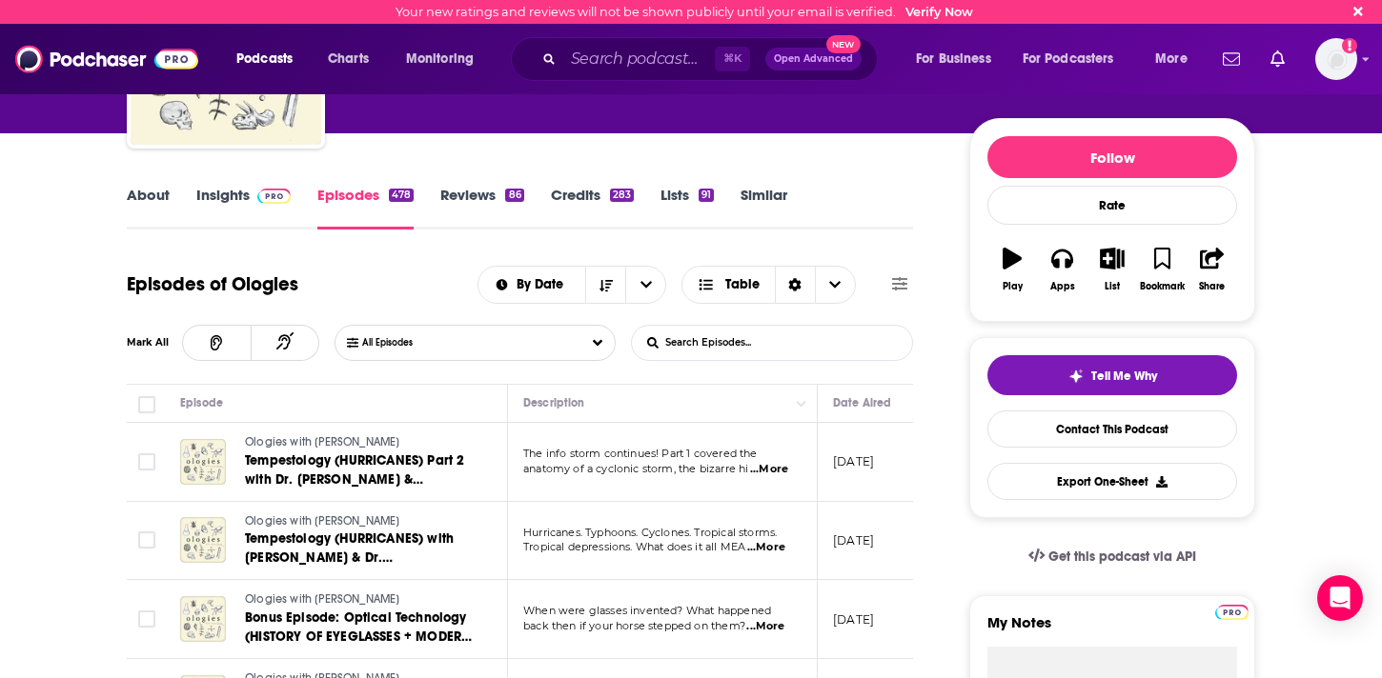
scroll to position [175, 0]
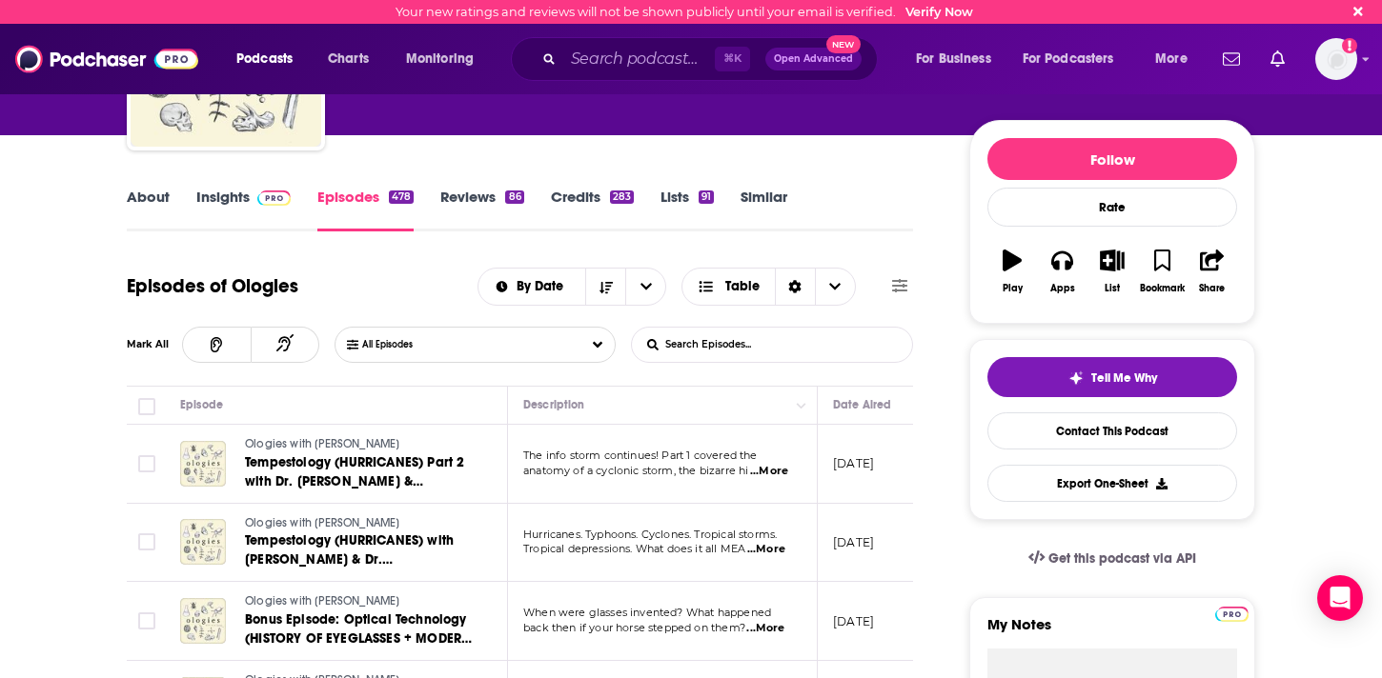
click at [483, 195] on link "Reviews 86" at bounding box center [481, 210] width 83 height 44
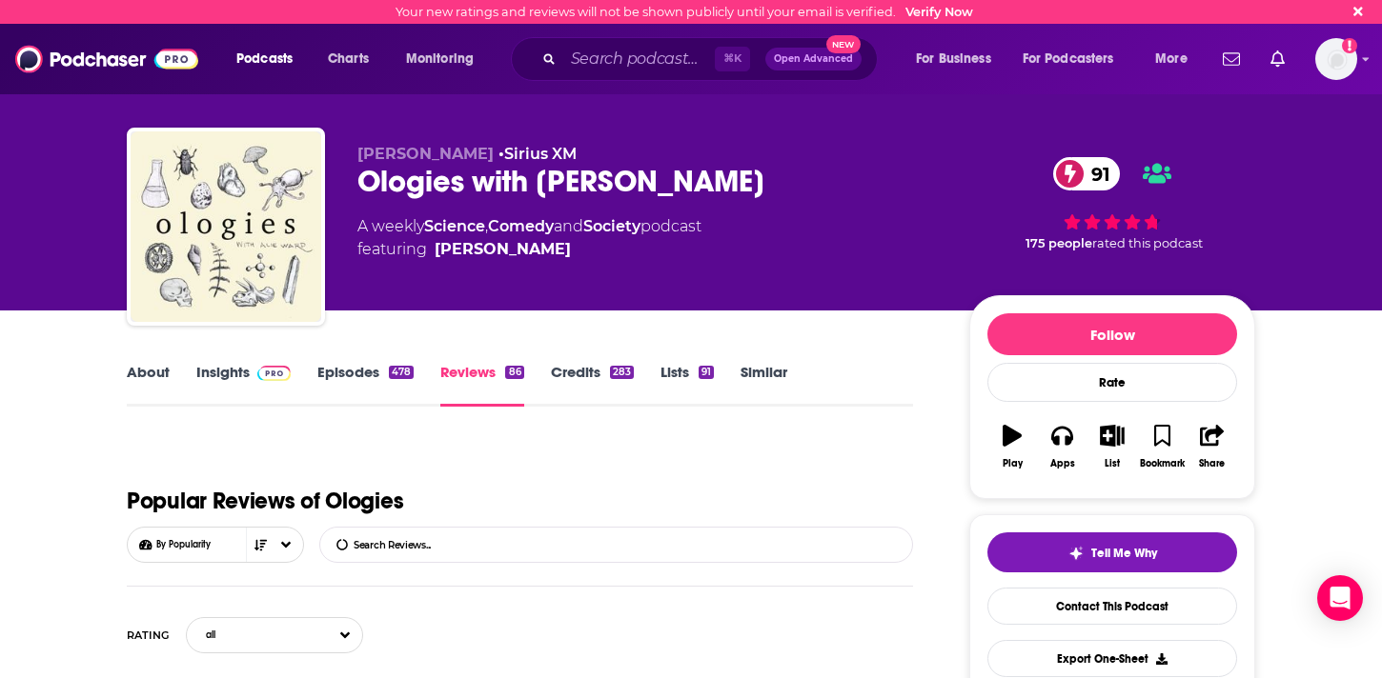
click at [576, 366] on link "Credits 283" at bounding box center [592, 385] width 83 height 44
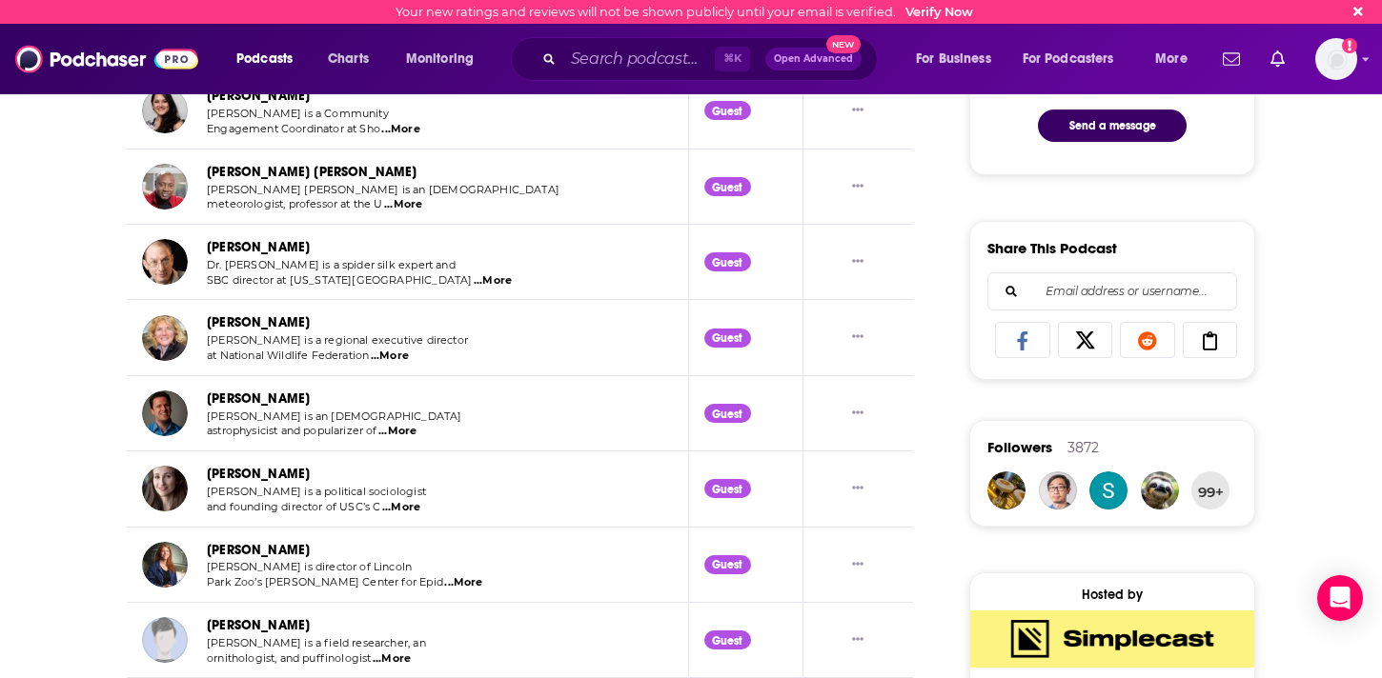
scroll to position [1048, 0]
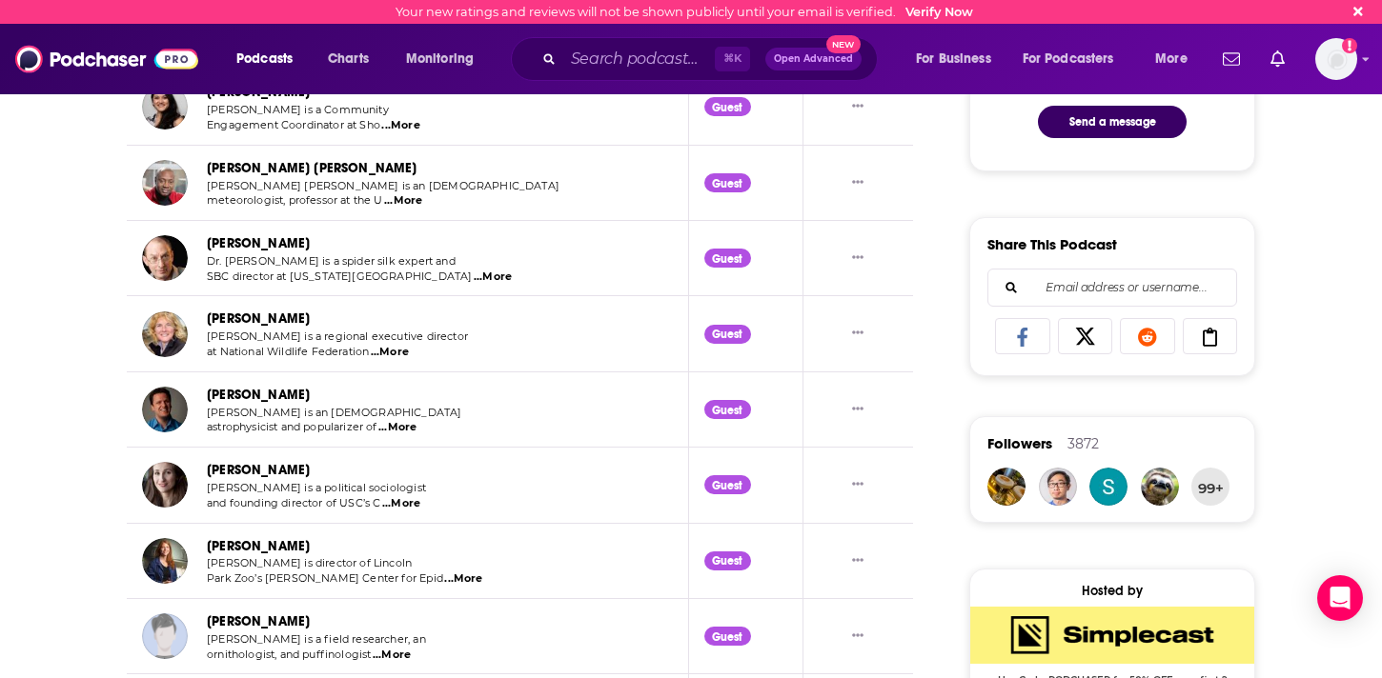
click at [273, 399] on link "[PERSON_NAME]" at bounding box center [258, 395] width 103 height 16
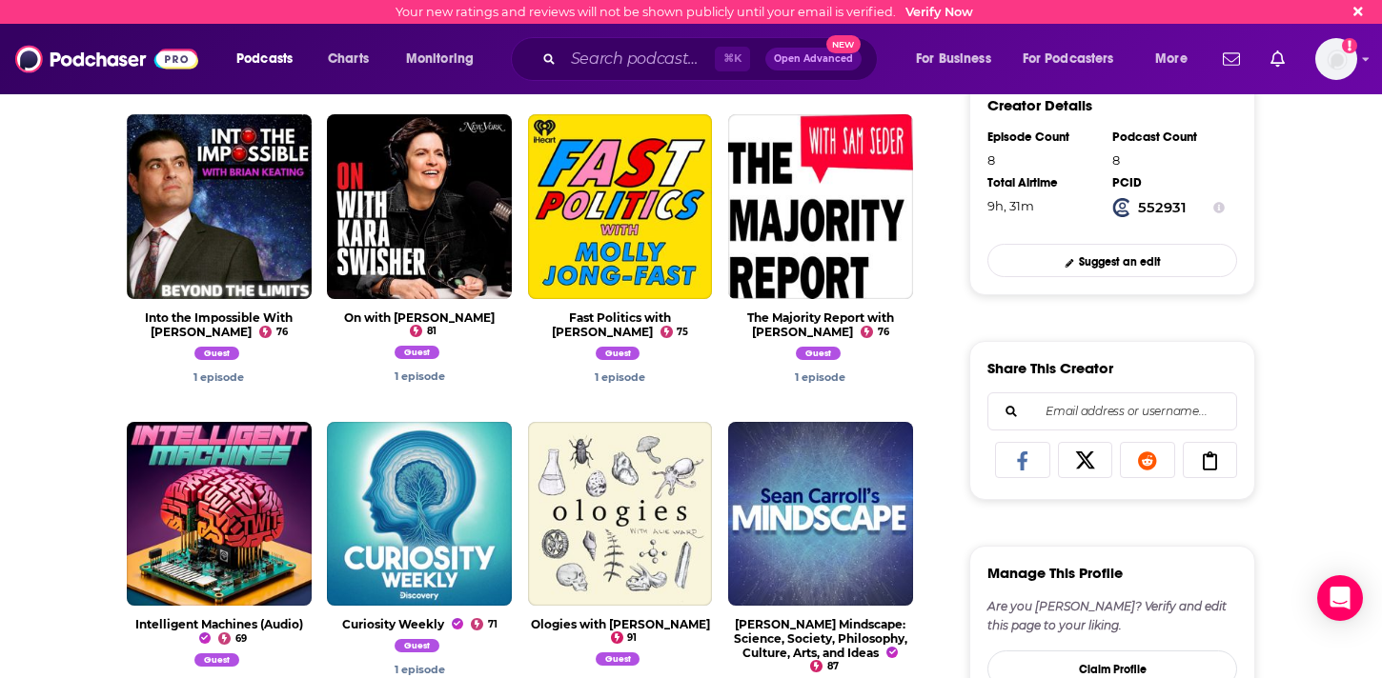
scroll to position [603, 0]
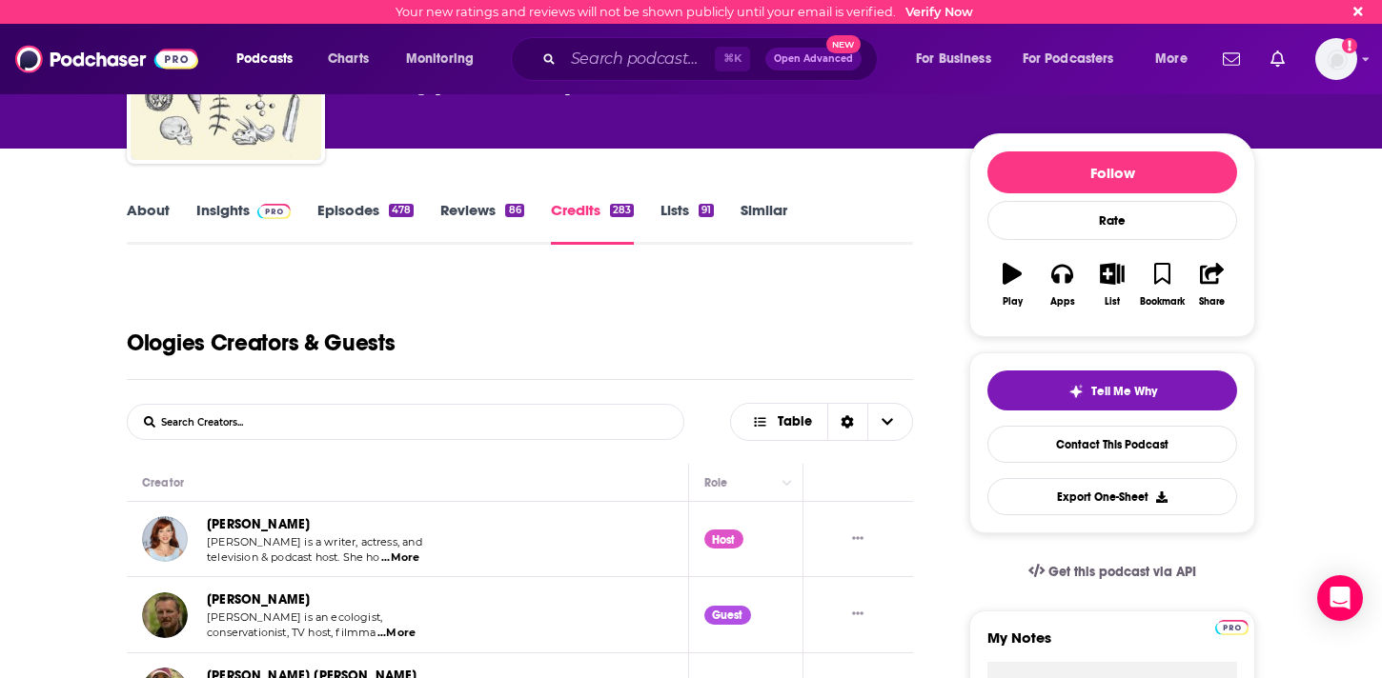
scroll to position [159, 0]
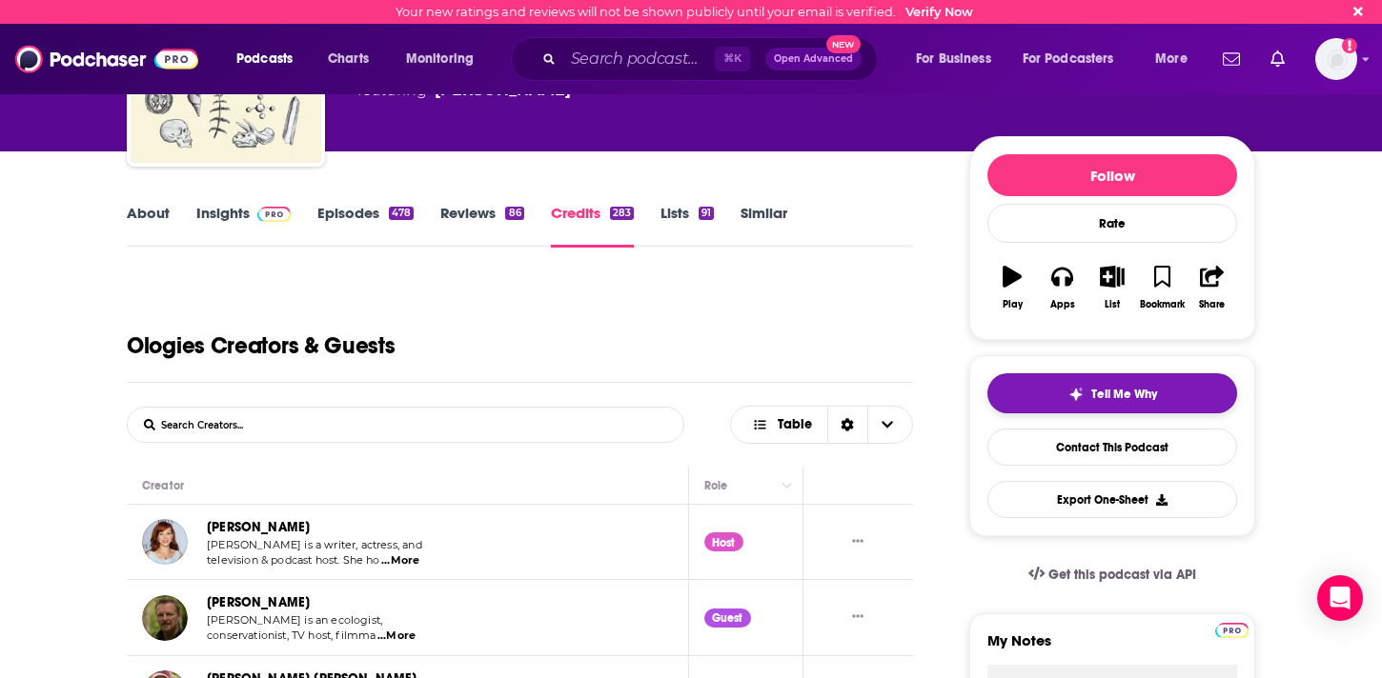
click at [1065, 394] on button "Tell Me Why" at bounding box center [1112, 394] width 250 height 40
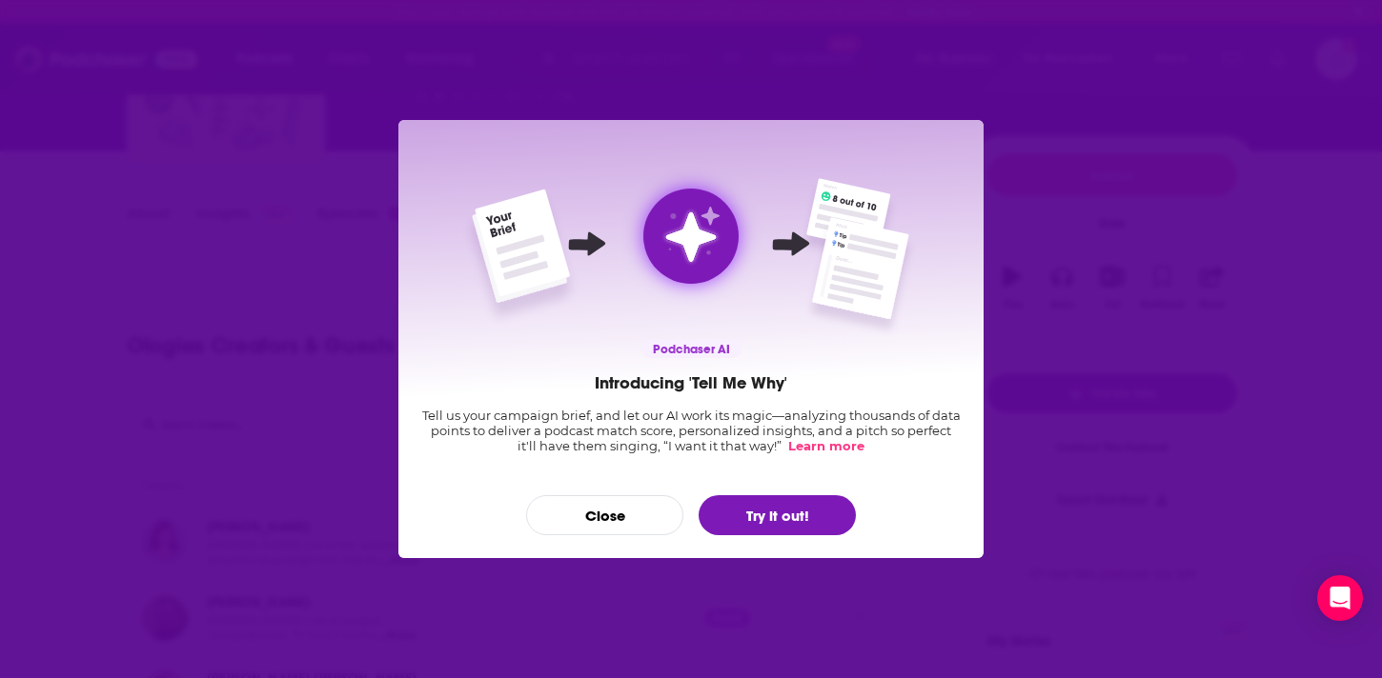
scroll to position [0, 0]
click at [630, 502] on button "Close" at bounding box center [604, 515] width 157 height 40
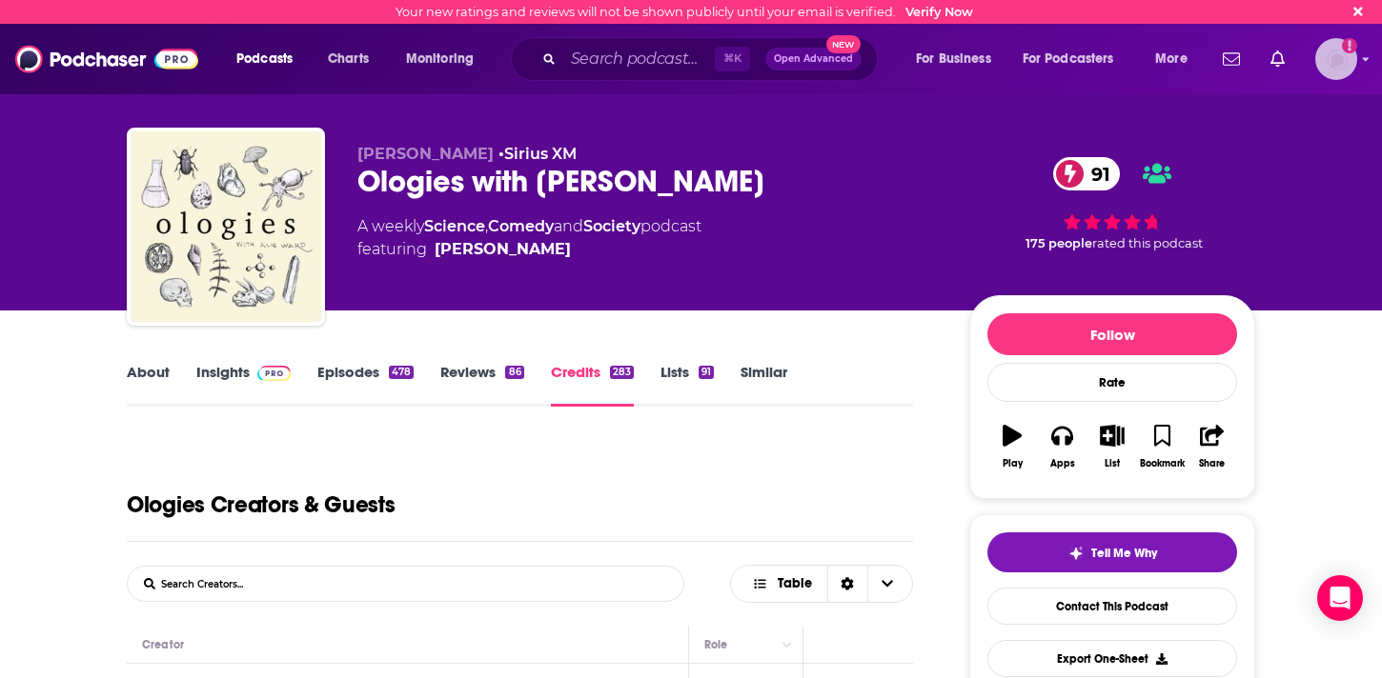
click at [1337, 56] on img "Logged in as charlottestone" at bounding box center [1336, 59] width 42 height 42
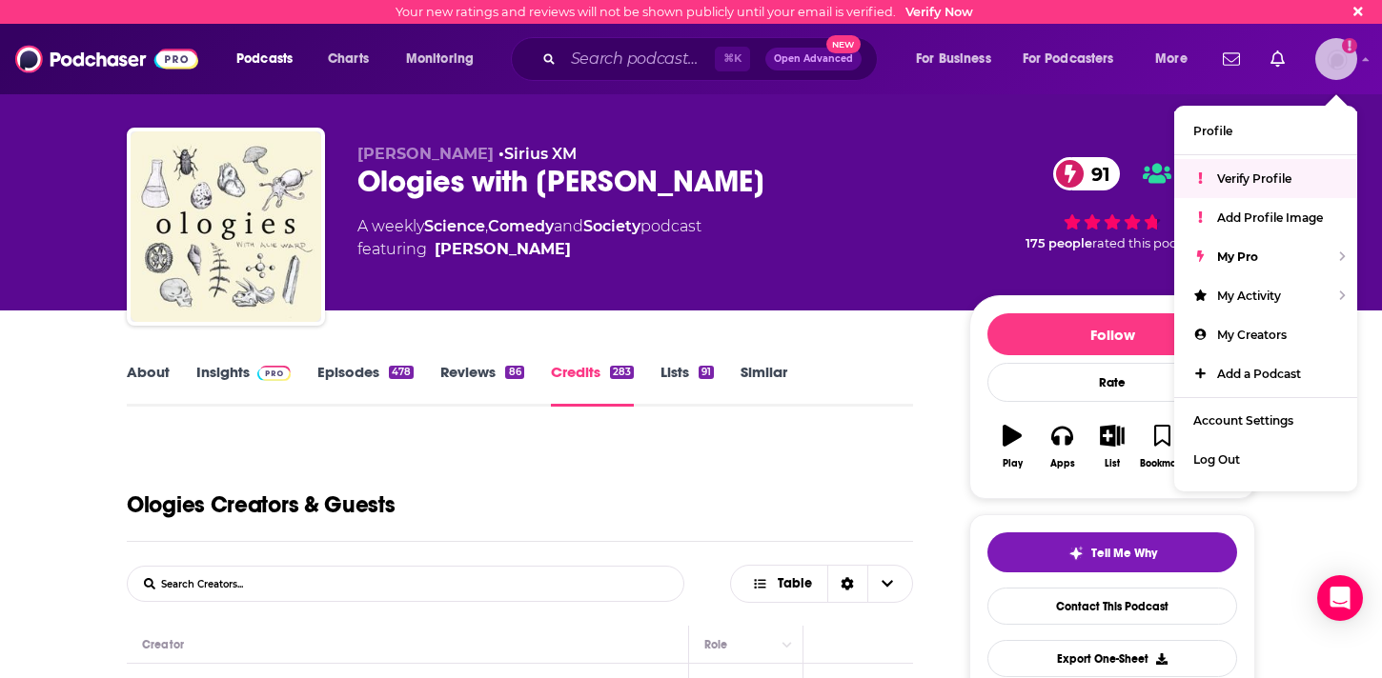
click at [1268, 179] on span "Verify Profile" at bounding box center [1254, 179] width 74 height 14
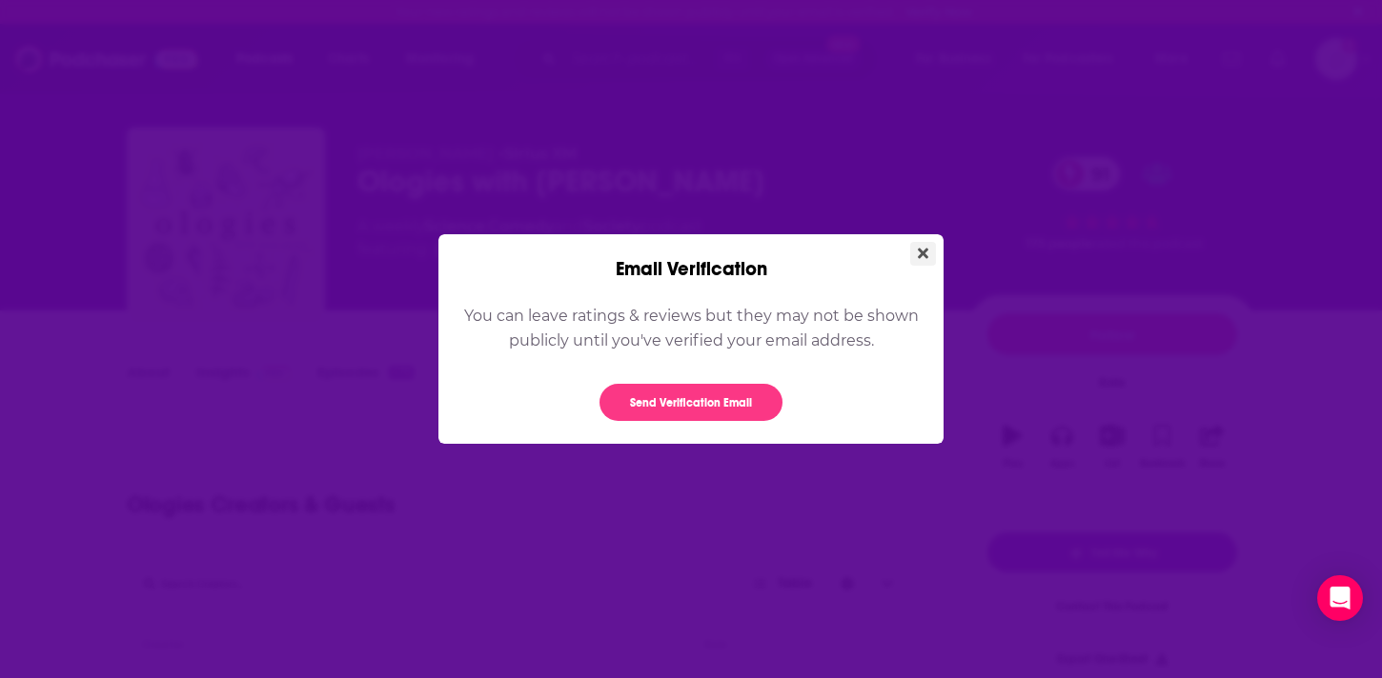
click at [920, 252] on icon "Close" at bounding box center [923, 254] width 10 height 10
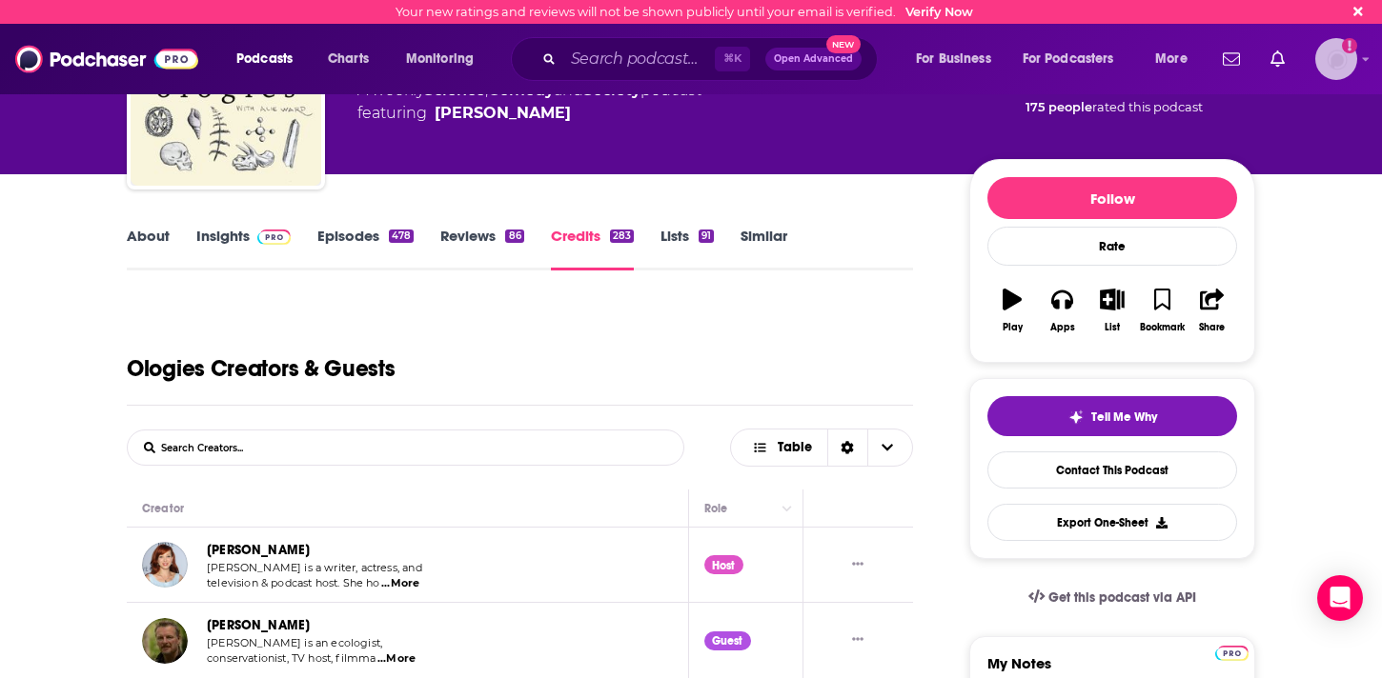
scroll to position [159, 0]
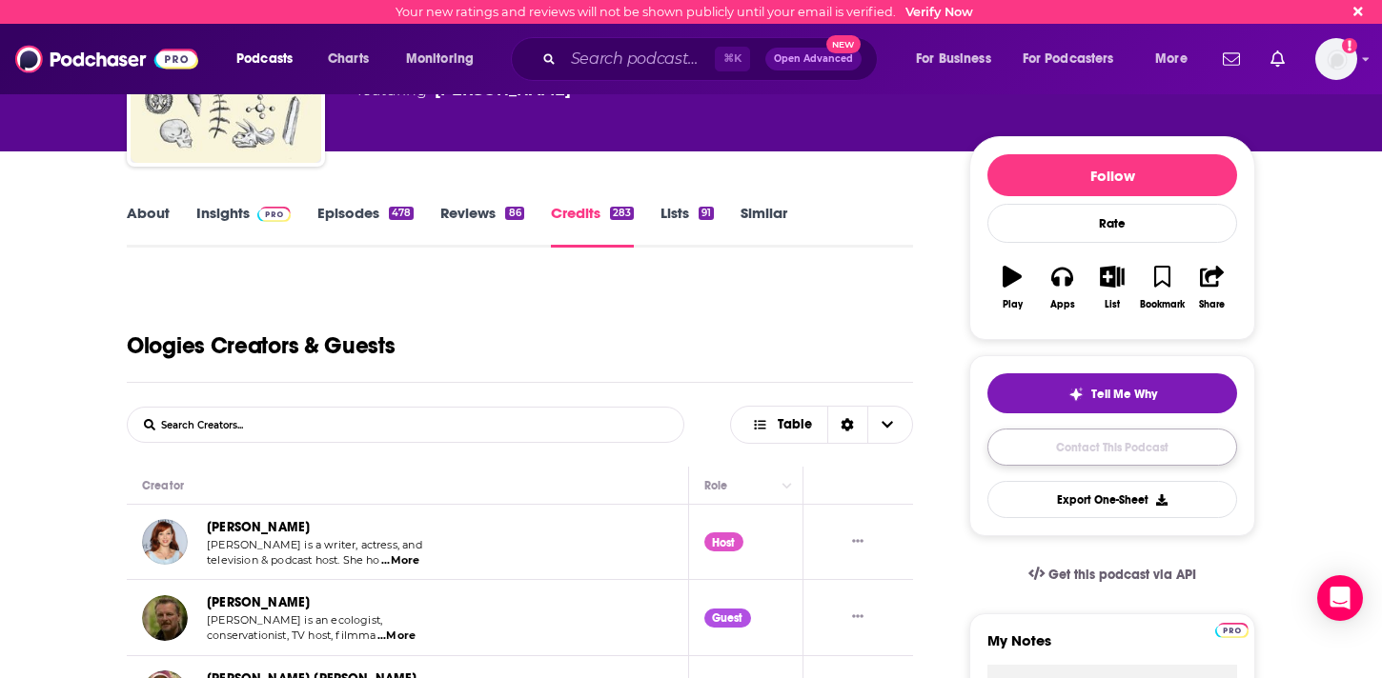
click at [1030, 458] on link "Contact This Podcast" at bounding box center [1112, 447] width 250 height 37
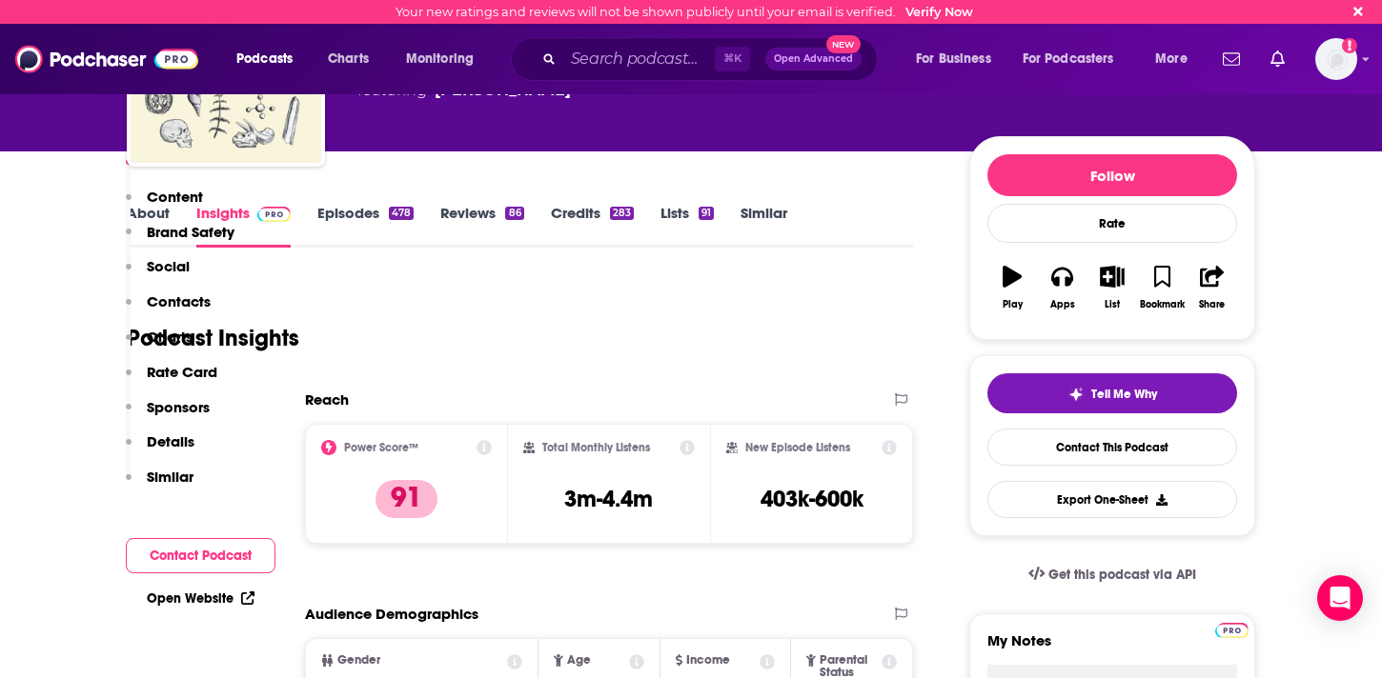
scroll to position [2401, 0]
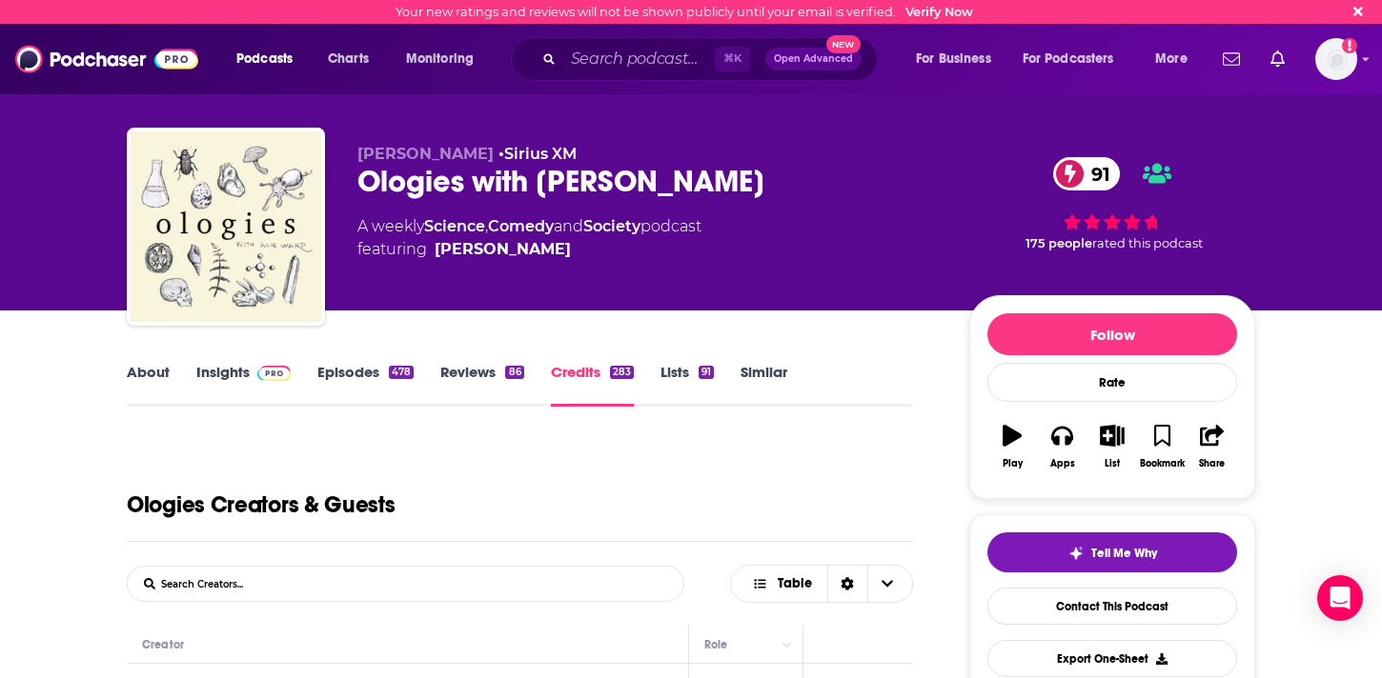
click at [358, 376] on link "Episodes 478" at bounding box center [365, 385] width 96 height 44
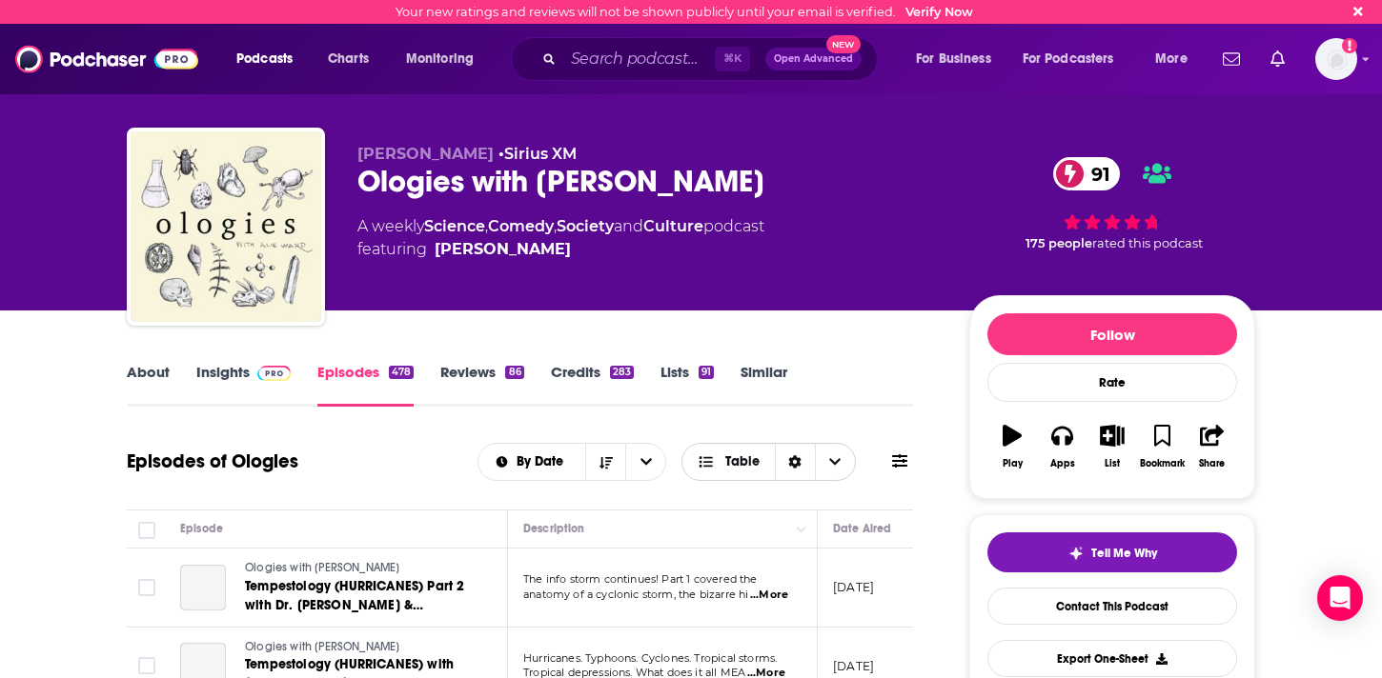
click at [840, 457] on icon "Choose View" at bounding box center [834, 461] width 11 height 13
click at [808, 487] on div "Card" at bounding box center [768, 497] width 174 height 32
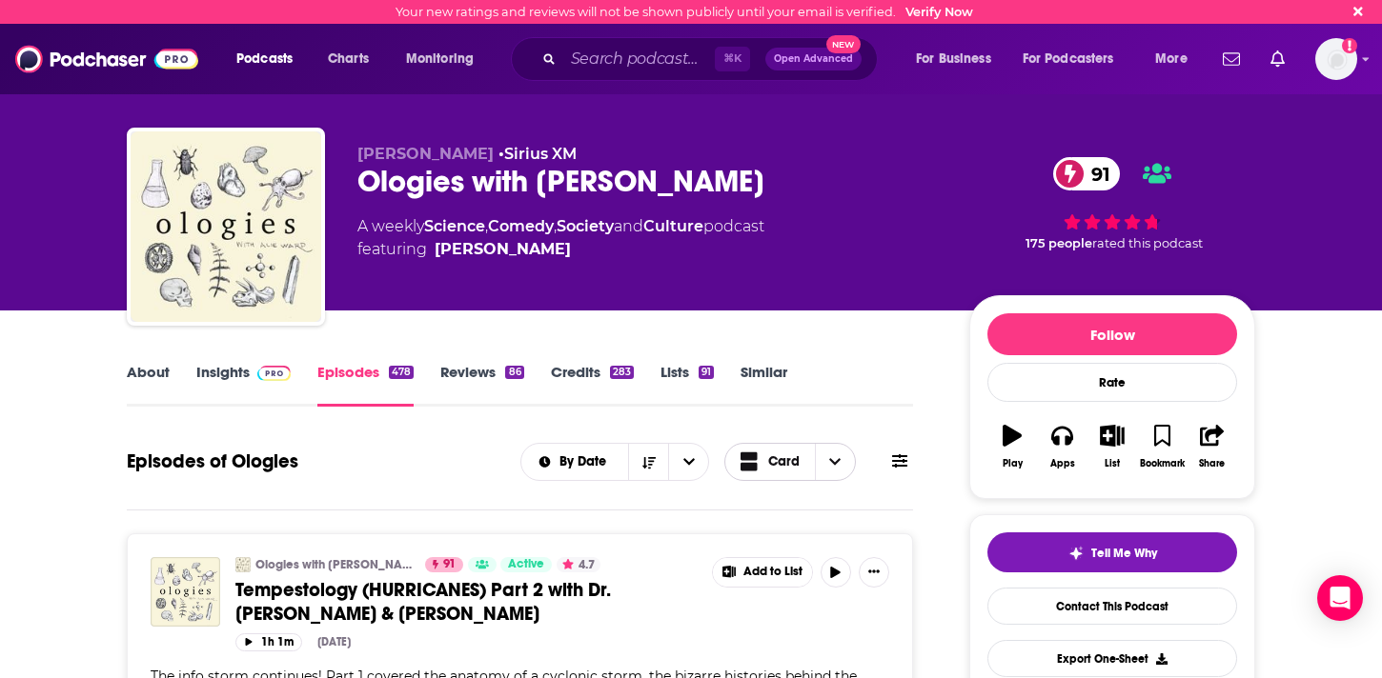
click at [835, 470] on span "Choose View" at bounding box center [835, 462] width 40 height 36
click at [899, 464] on icon at bounding box center [899, 461] width 15 height 15
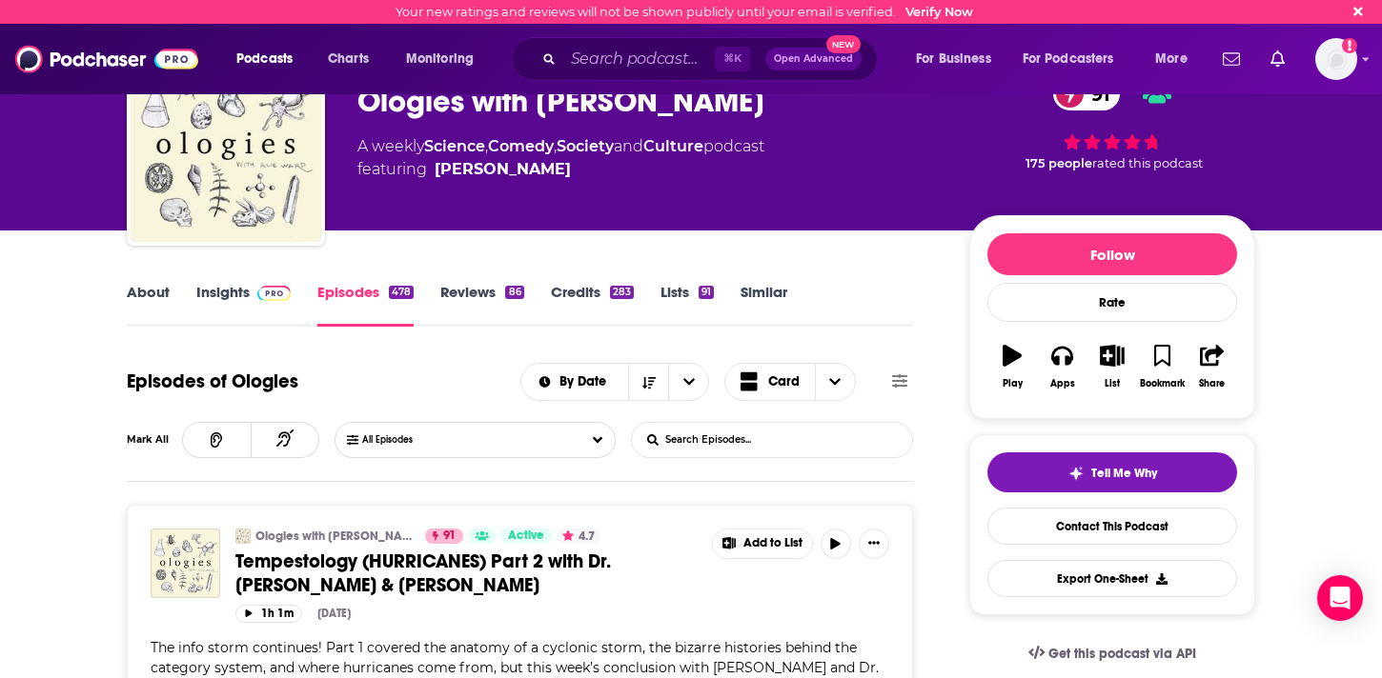
scroll to position [297, 0]
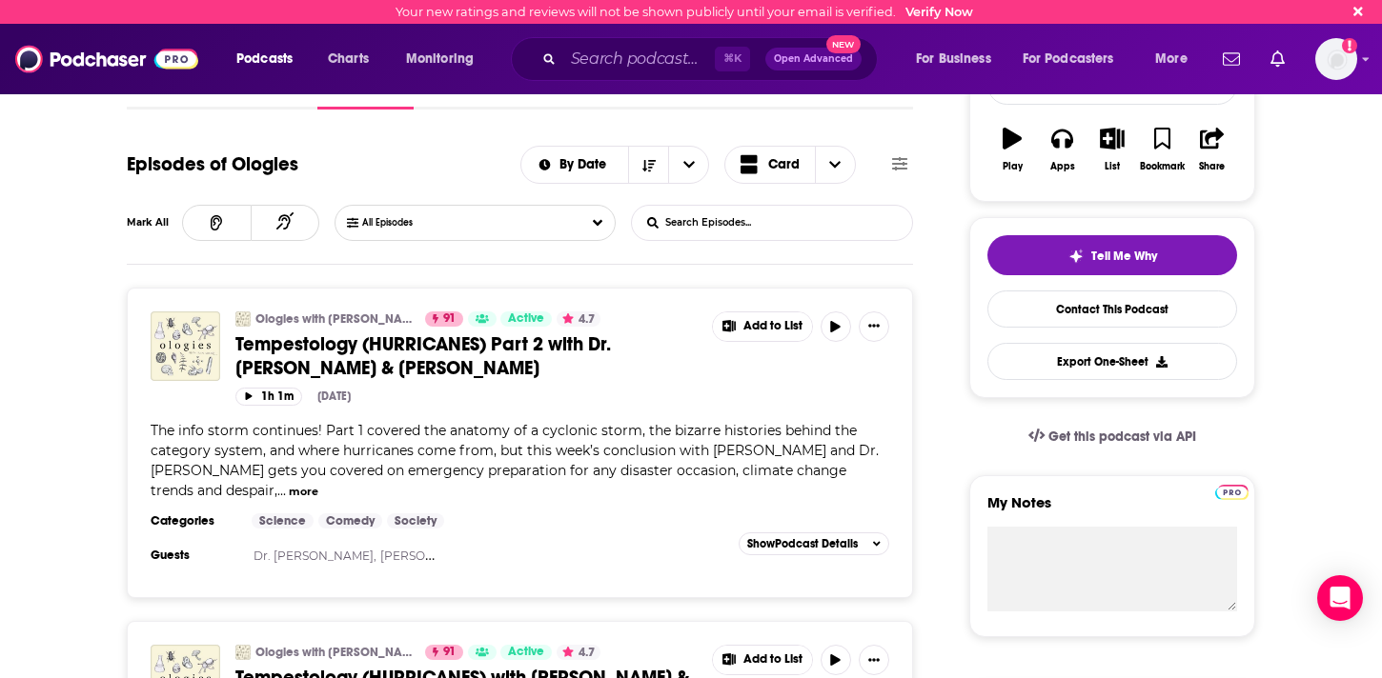
click at [283, 334] on span "Tempestology (HURRICANES) Part 2 with Dr. [PERSON_NAME] & [PERSON_NAME]" at bounding box center [422, 357] width 375 height 48
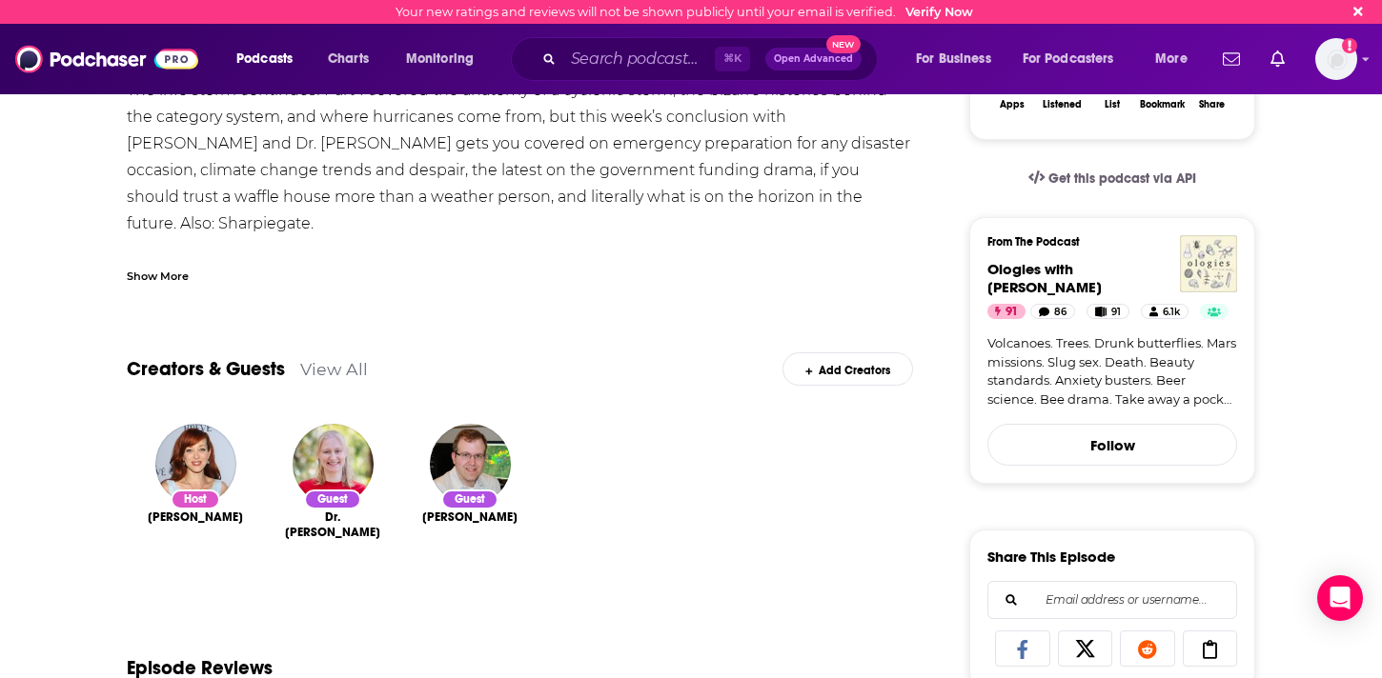
scroll to position [196, 0]
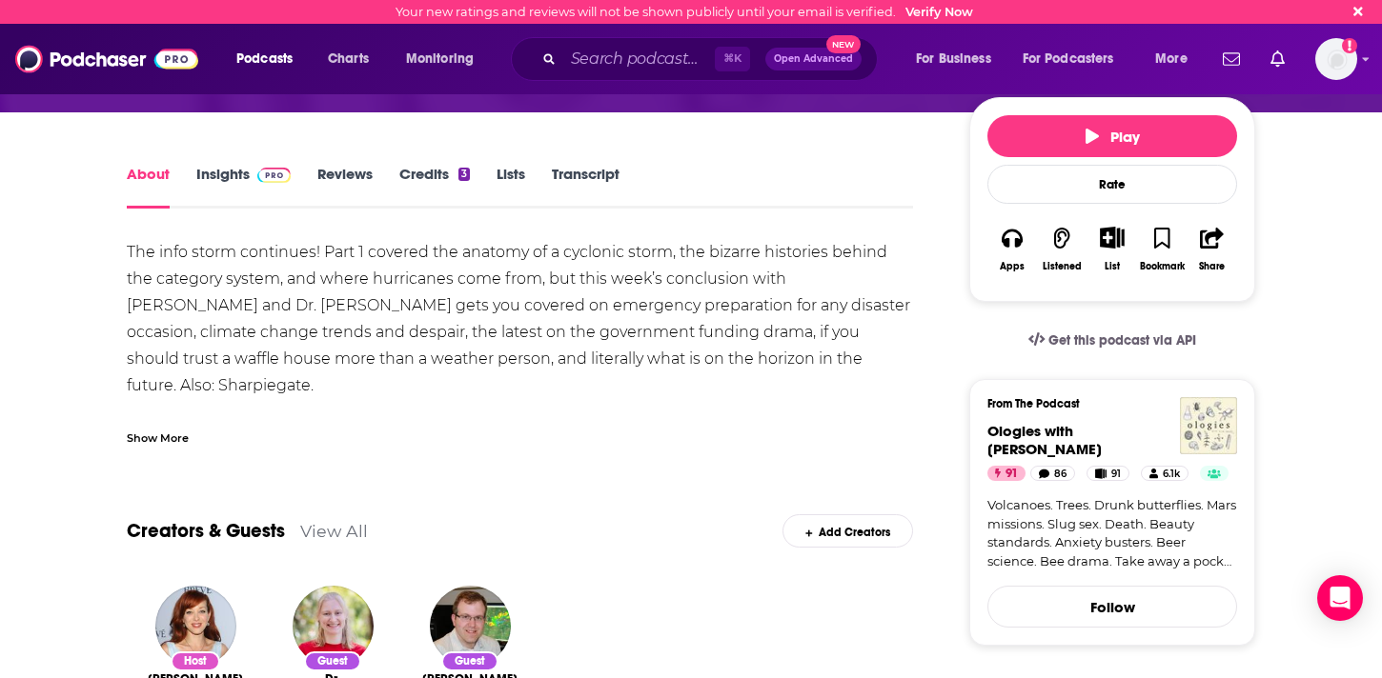
click at [590, 172] on link "Transcript" at bounding box center [586, 187] width 68 height 44
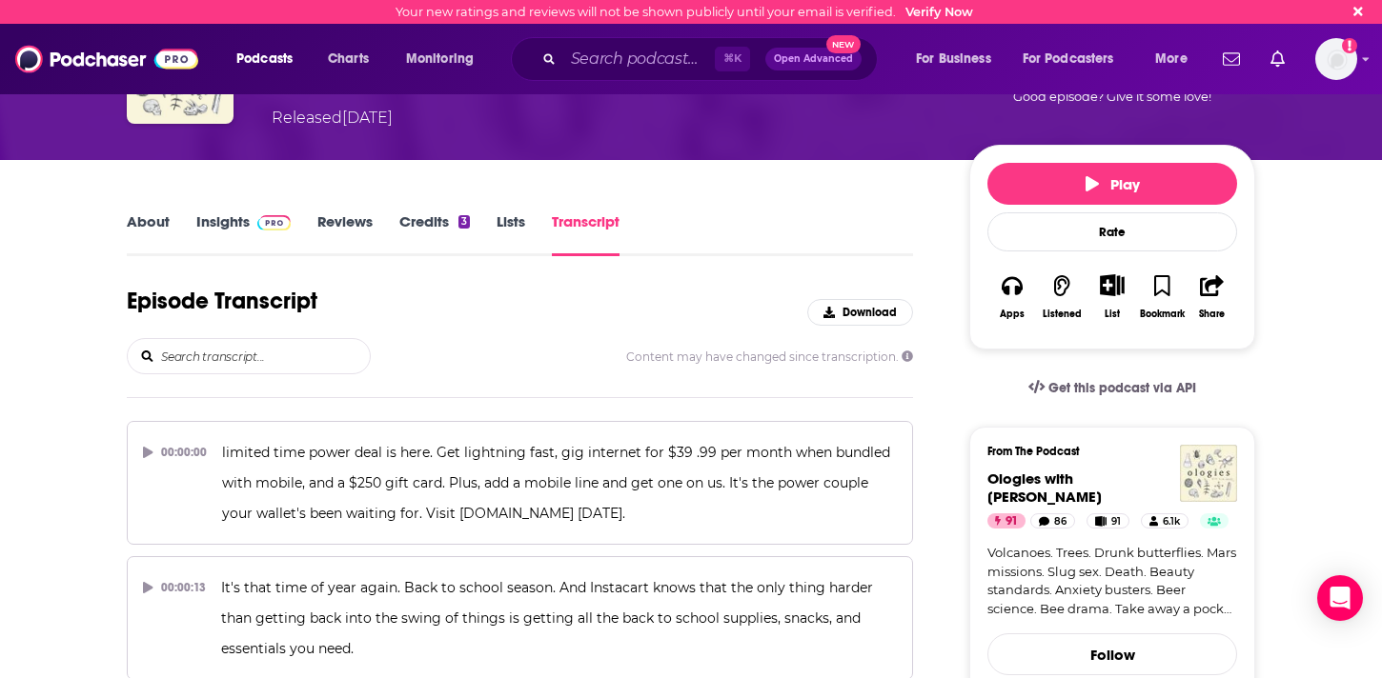
scroll to position [156, 0]
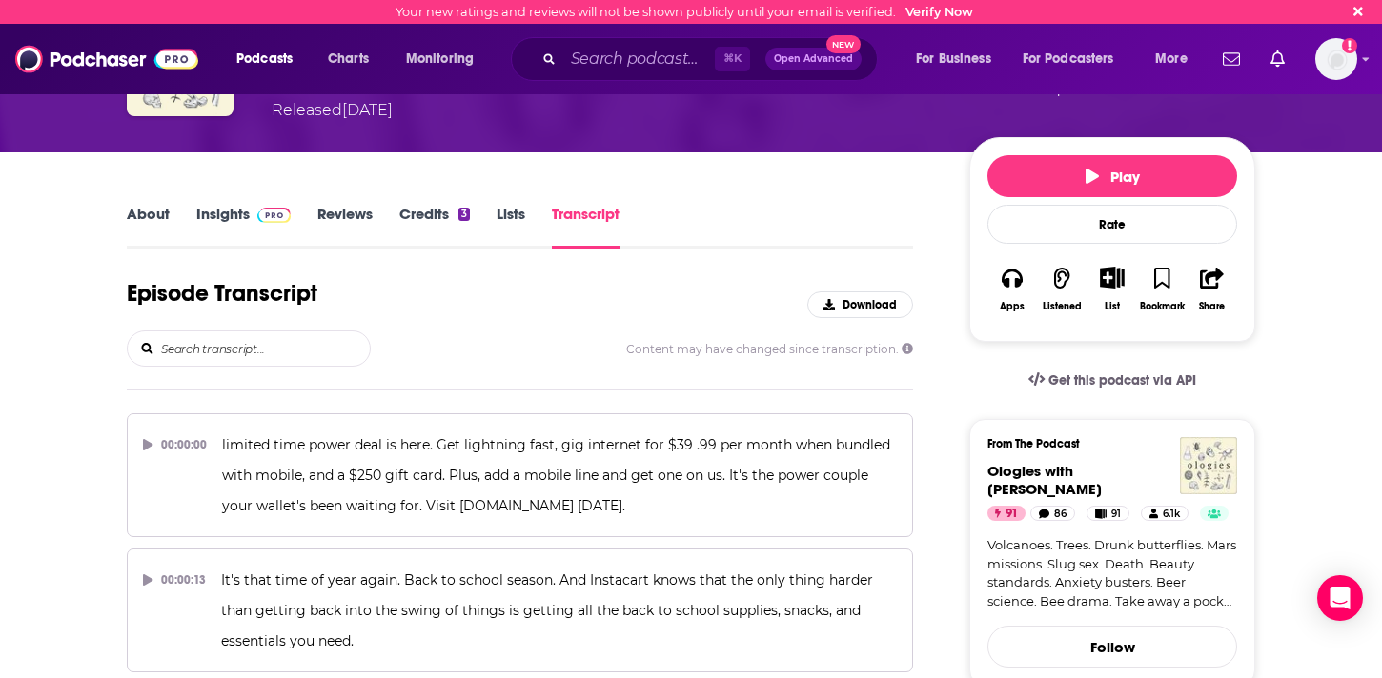
click at [139, 220] on link "About" at bounding box center [148, 227] width 43 height 44
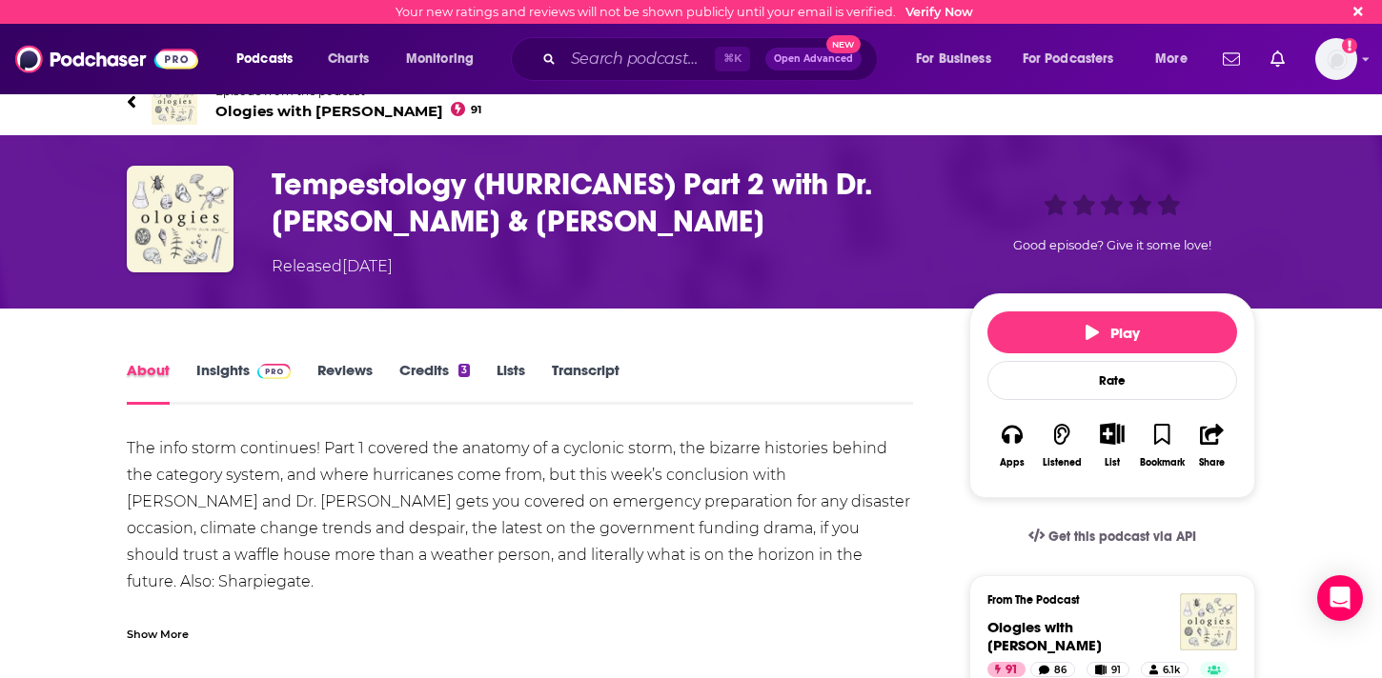
click at [195, 370] on div "About Insights Reviews Credits 3 Lists Transcript" at bounding box center [520, 381] width 786 height 47
click at [239, 374] on link "Insights" at bounding box center [243, 383] width 94 height 44
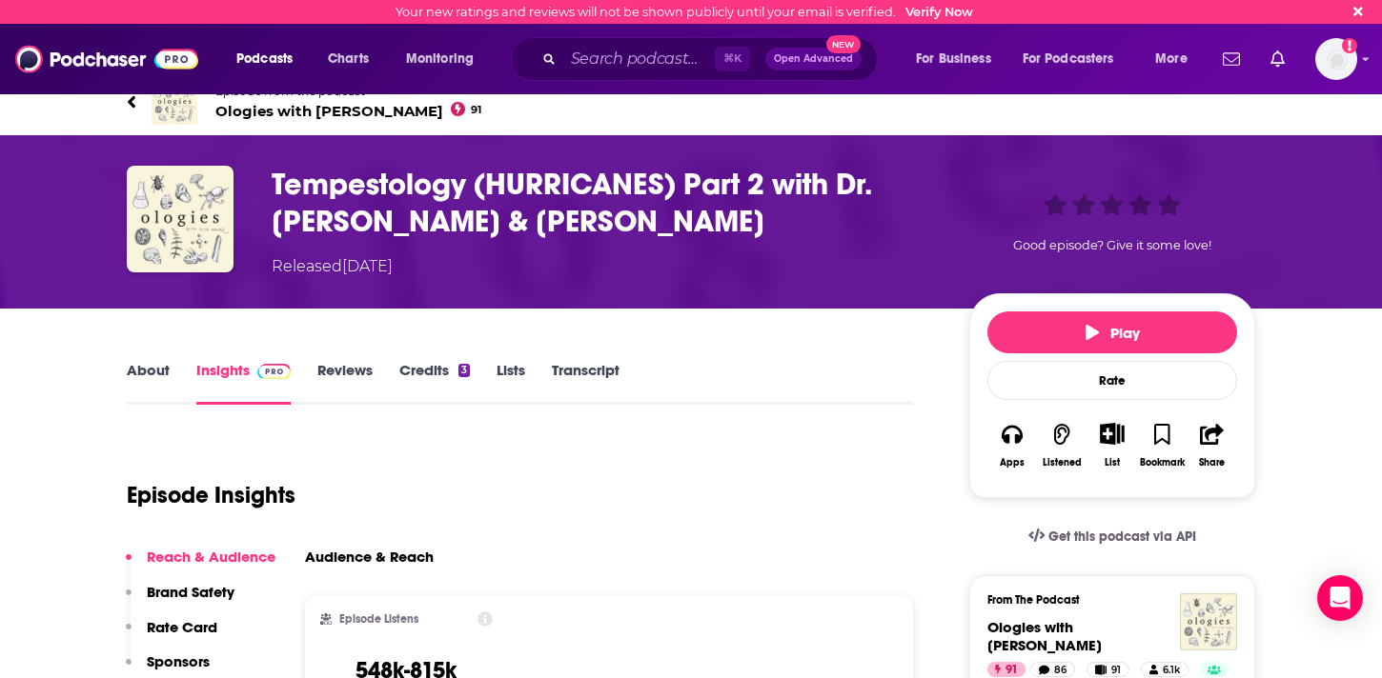
click at [158, 111] on img at bounding box center [174, 102] width 46 height 46
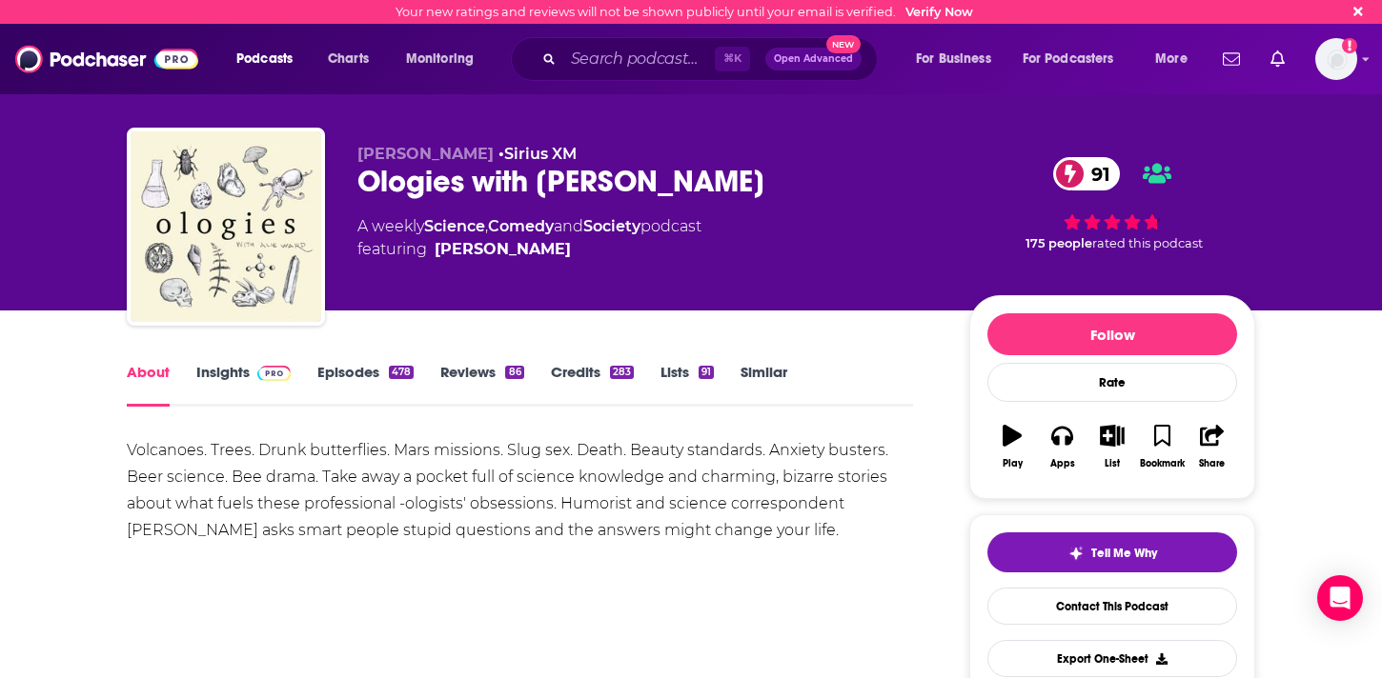
click at [381, 180] on div "Ologies with [PERSON_NAME] 91" at bounding box center [647, 181] width 581 height 37
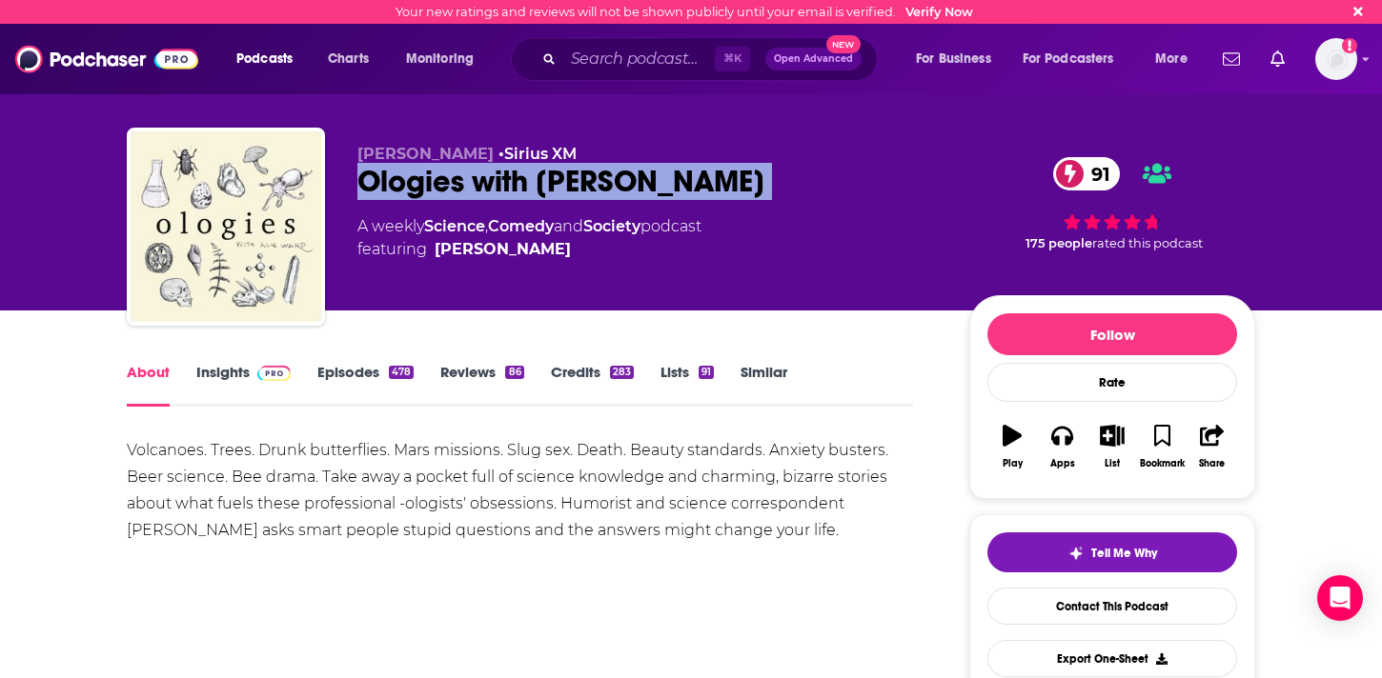
click at [381, 180] on div "Ologies with [PERSON_NAME] 91" at bounding box center [647, 181] width 581 height 37
click at [359, 179] on div "Ologies with [PERSON_NAME] 91" at bounding box center [647, 181] width 581 height 37
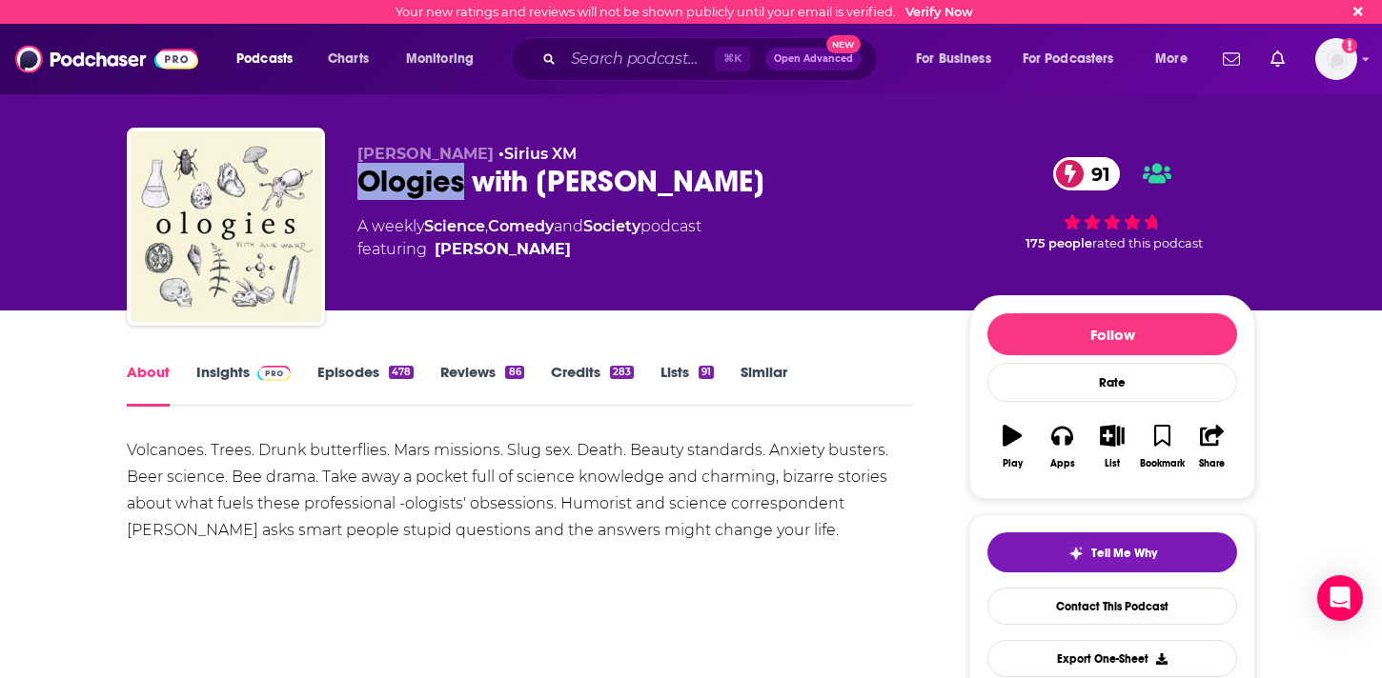
click at [359, 179] on div "Ologies with [PERSON_NAME] 91" at bounding box center [647, 181] width 581 height 37
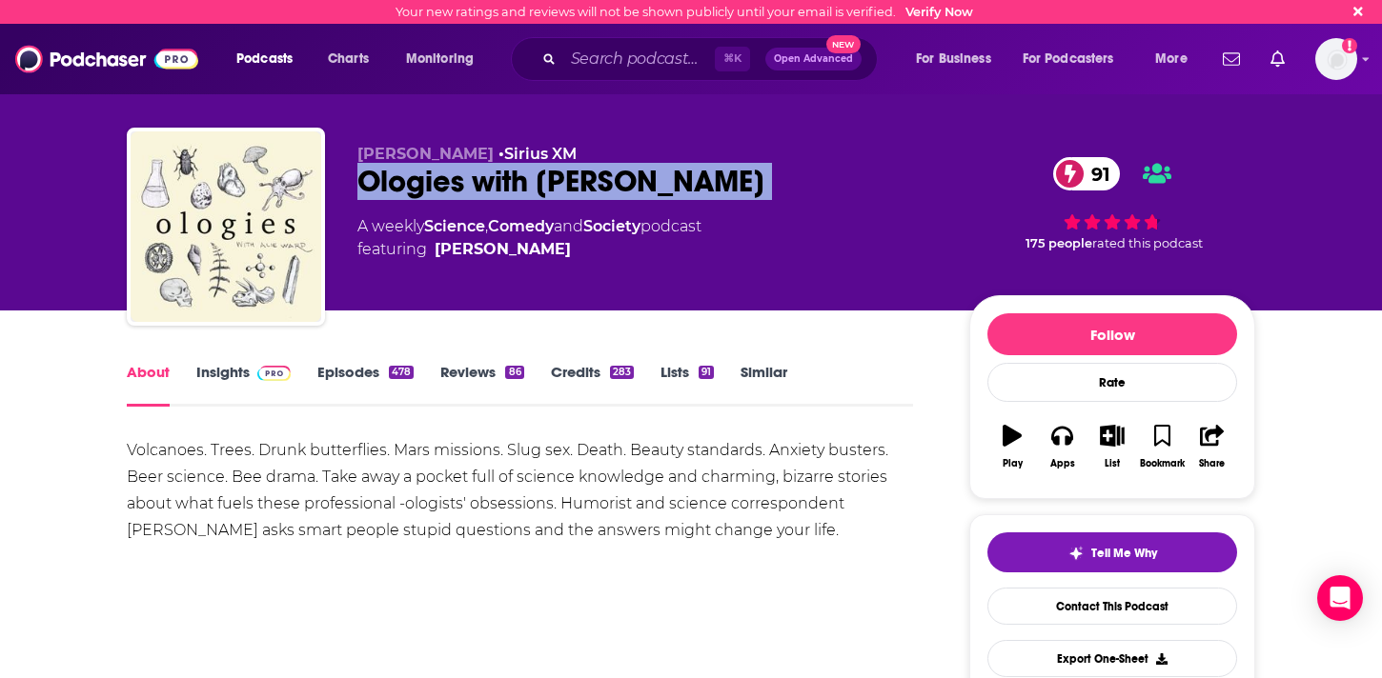
click at [359, 179] on div "Ologies with [PERSON_NAME] 91" at bounding box center [647, 181] width 581 height 37
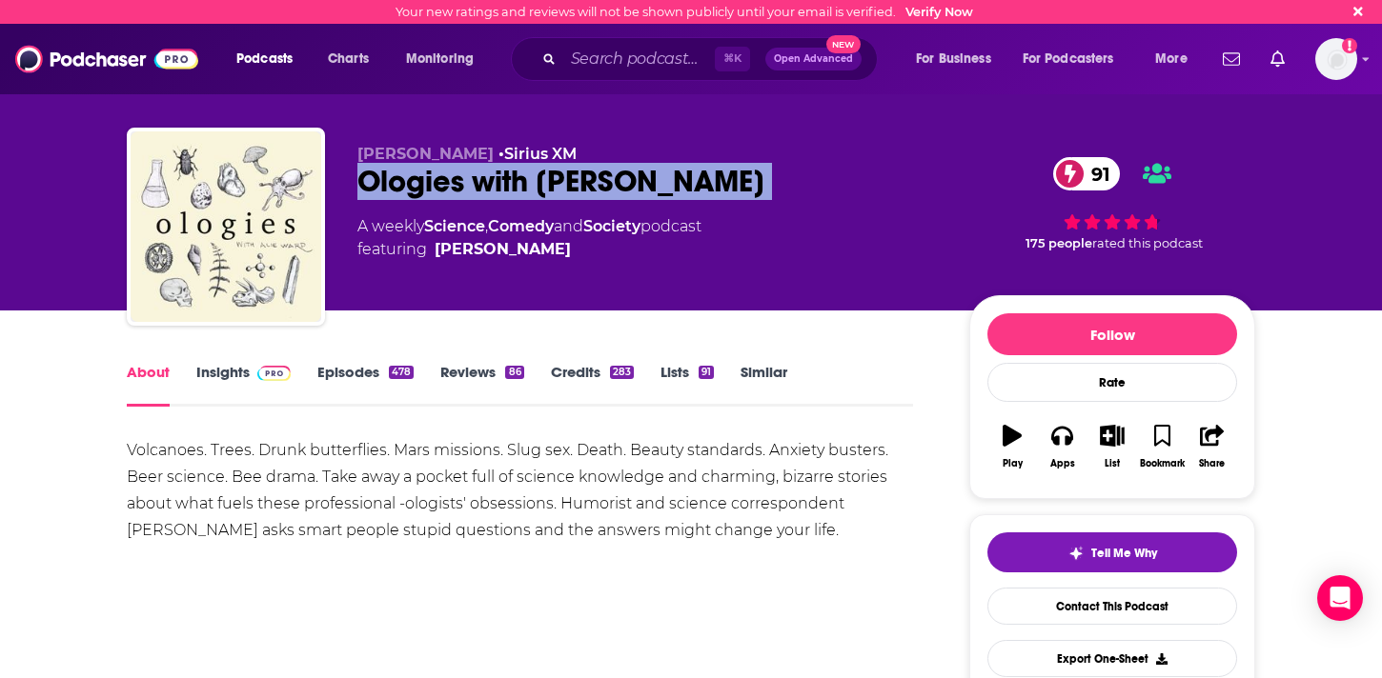
click at [418, 171] on div "Ologies with [PERSON_NAME] 91" at bounding box center [647, 181] width 581 height 37
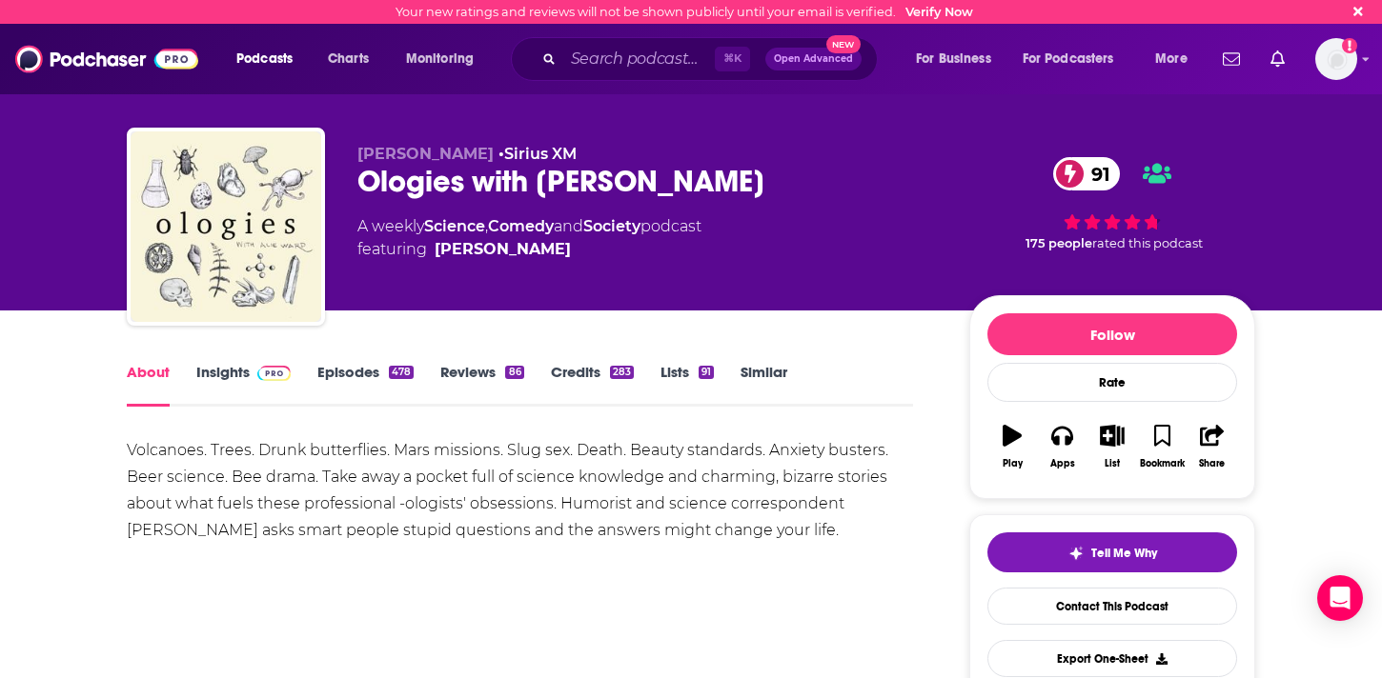
click at [411, 189] on div "Ologies with [PERSON_NAME] 91" at bounding box center [647, 181] width 581 height 37
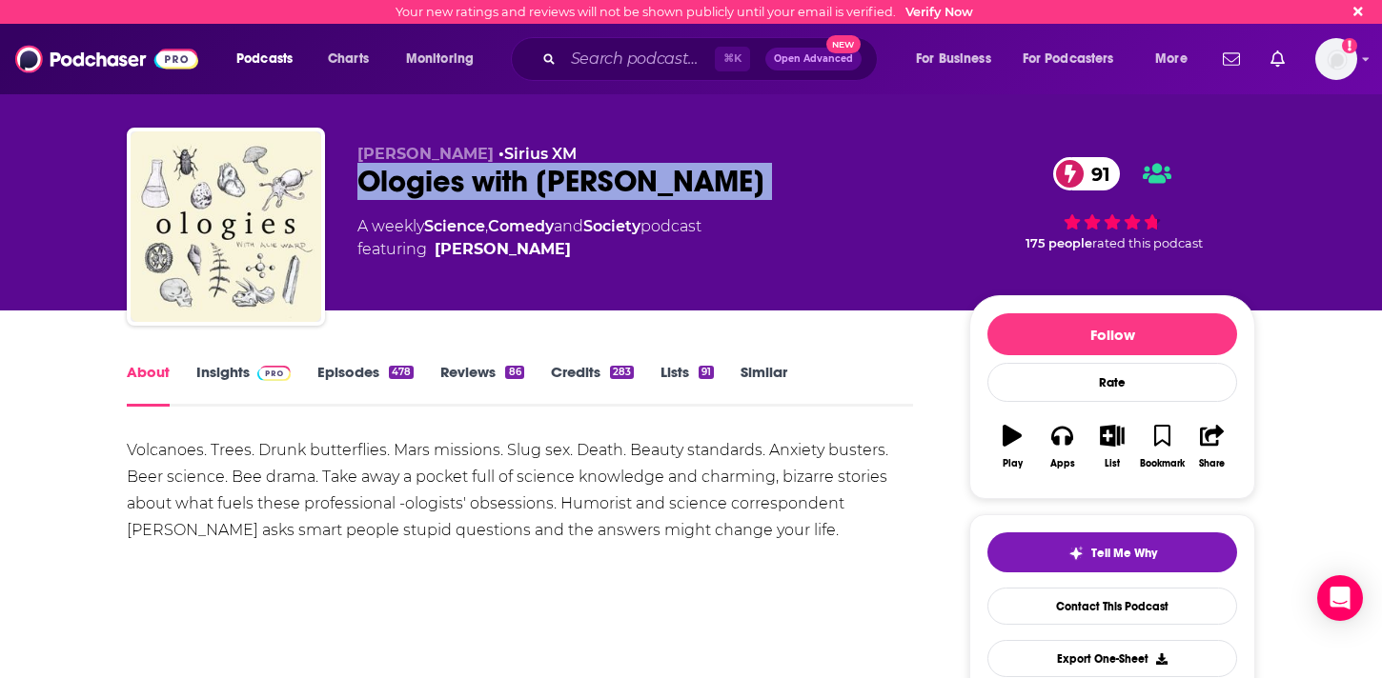
click at [411, 189] on div "Ologies with [PERSON_NAME] 91" at bounding box center [647, 181] width 581 height 37
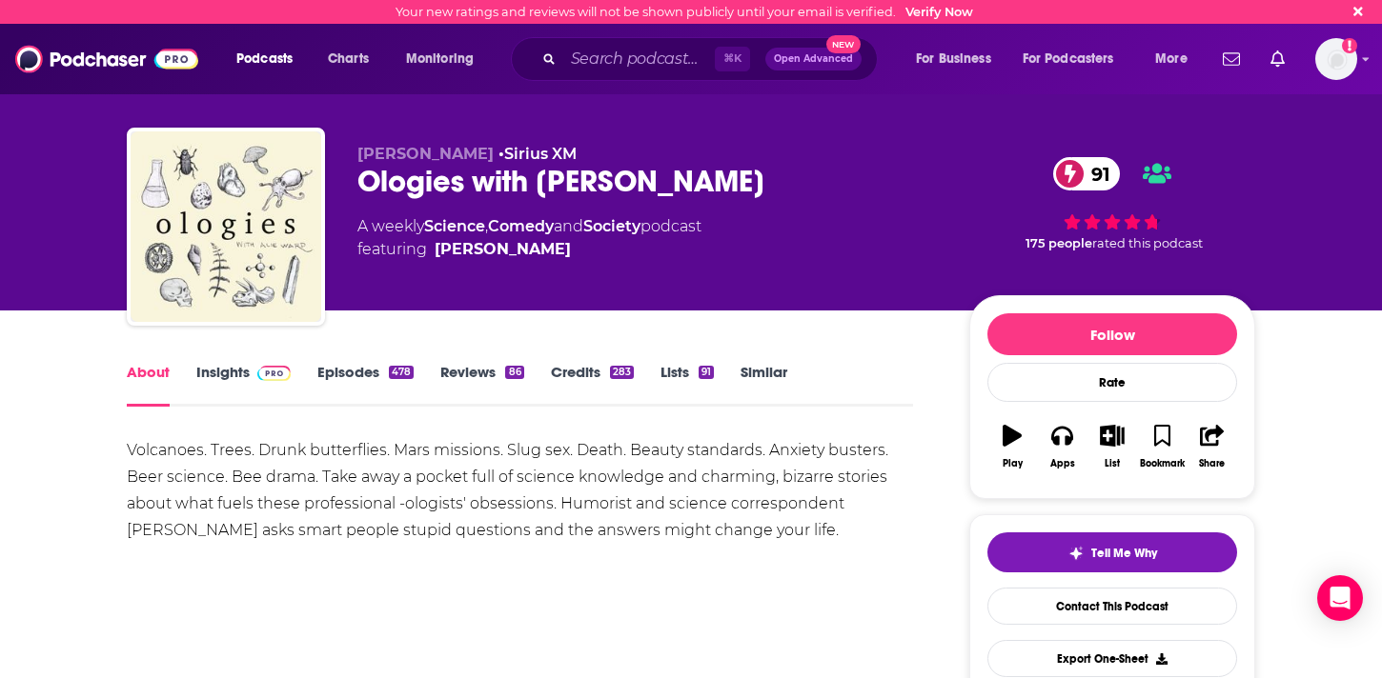
click at [614, 506] on div "Volcanoes. Trees. Drunk butterflies. Mars missions. Slug sex. Death. Beauty sta…" at bounding box center [520, 490] width 786 height 107
click at [588, 503] on div "Volcanoes. Trees. Drunk butterflies. Mars missions. Slug sex. Death. Beauty sta…" at bounding box center [520, 490] width 786 height 107
